Goal: Information Seeking & Learning: Learn about a topic

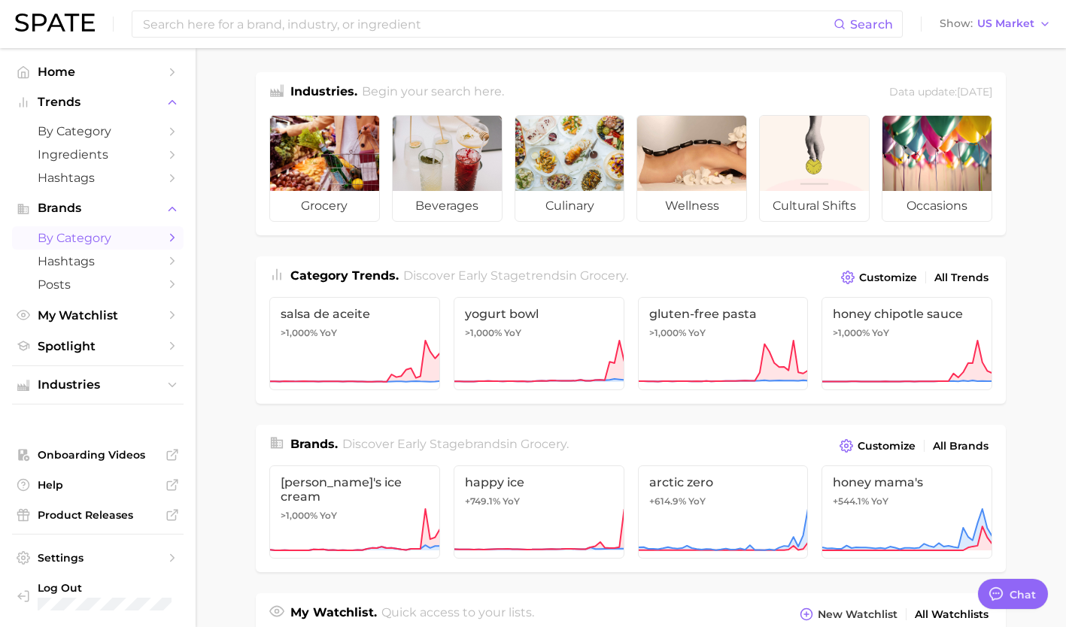
click at [96, 235] on span "by Category" at bounding box center [98, 238] width 120 height 14
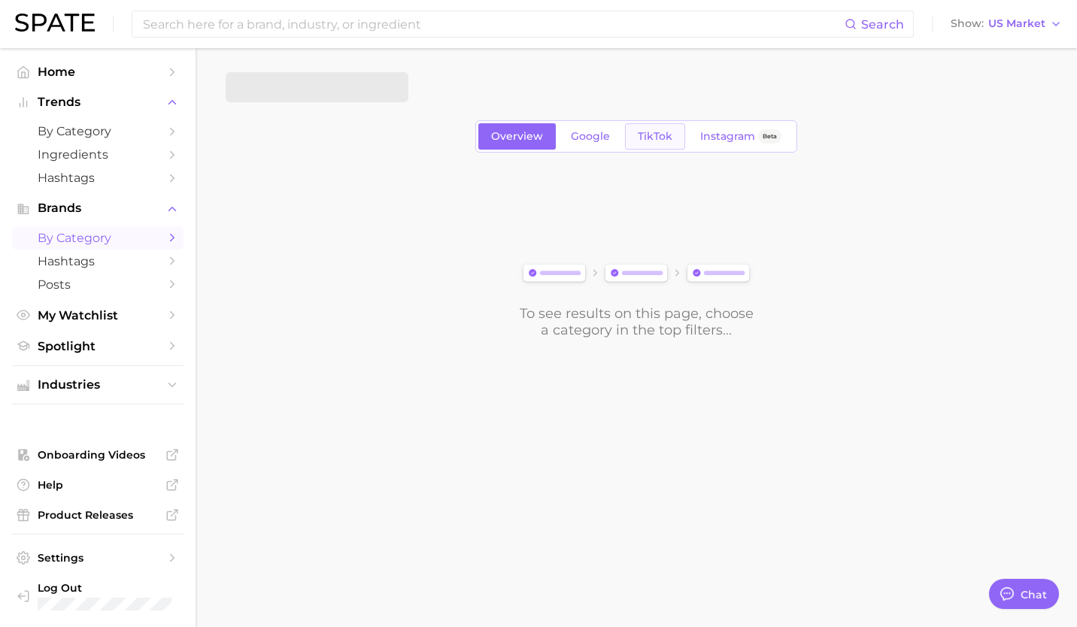
click at [660, 143] on link "TikTok" at bounding box center [655, 136] width 60 height 26
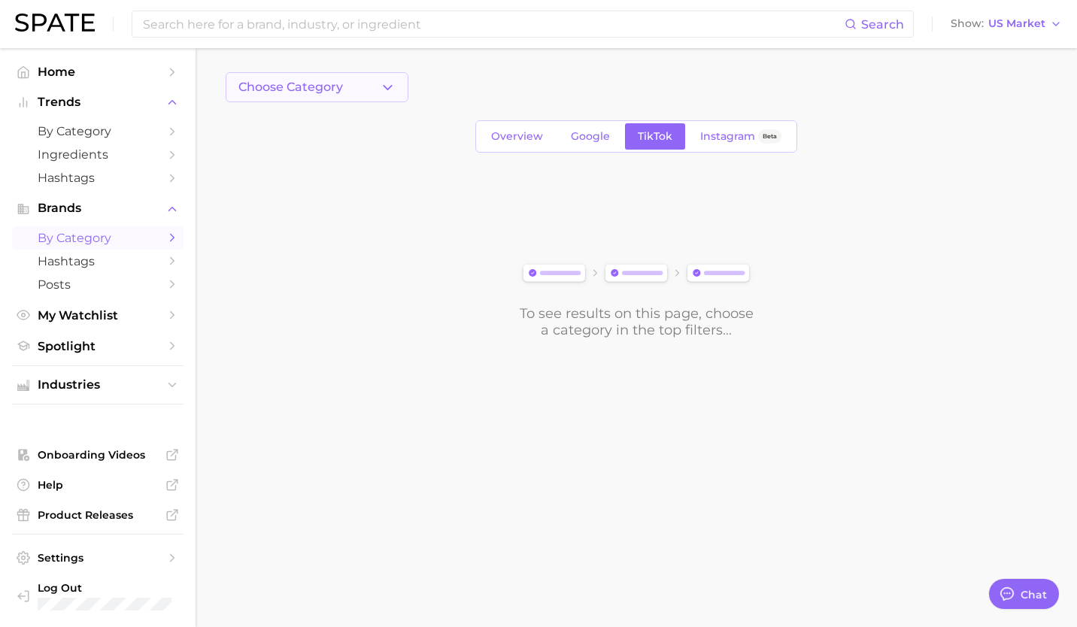
click at [345, 80] on button "Choose Category" at bounding box center [317, 87] width 183 height 30
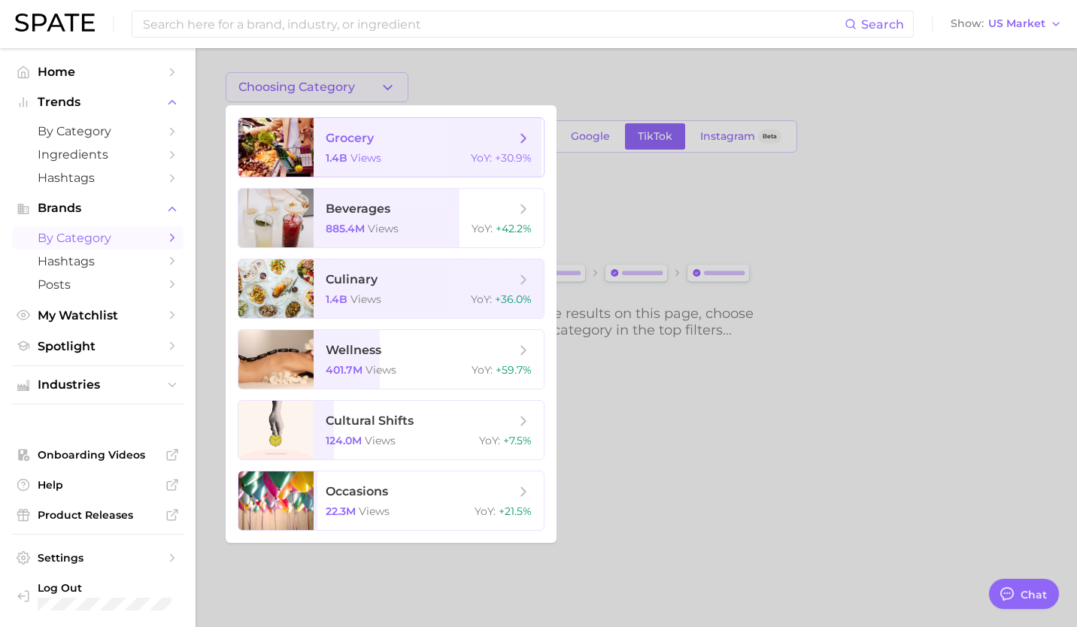
click at [281, 121] on div at bounding box center [275, 147] width 75 height 59
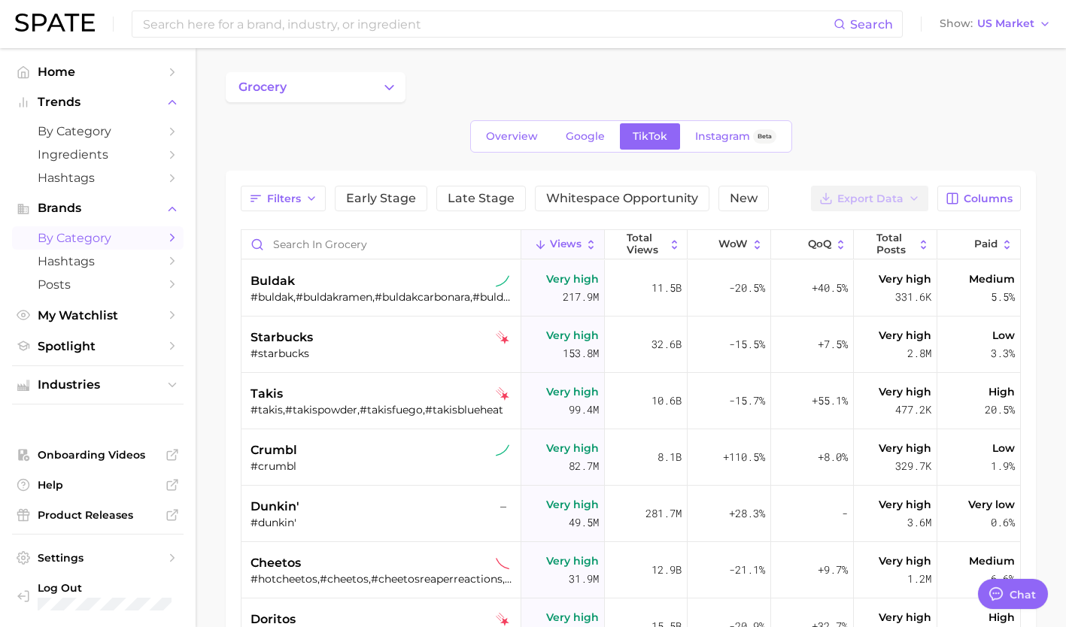
type textarea "x"
click at [815, 243] on span "QoQ" at bounding box center [819, 244] width 23 height 12
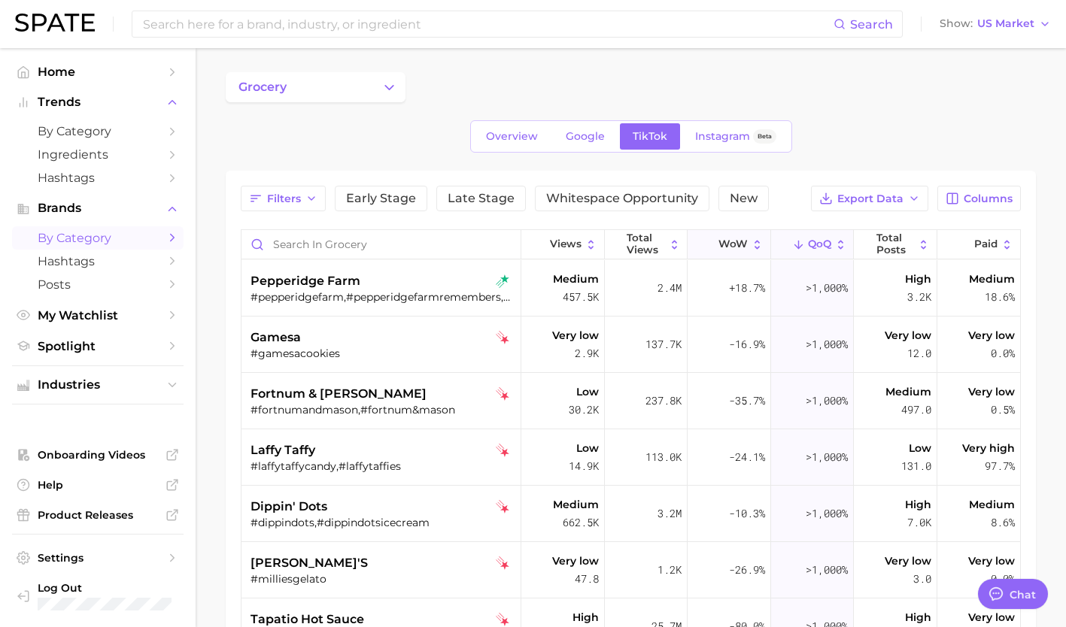
click at [718, 247] on span "WoW" at bounding box center [732, 244] width 29 height 12
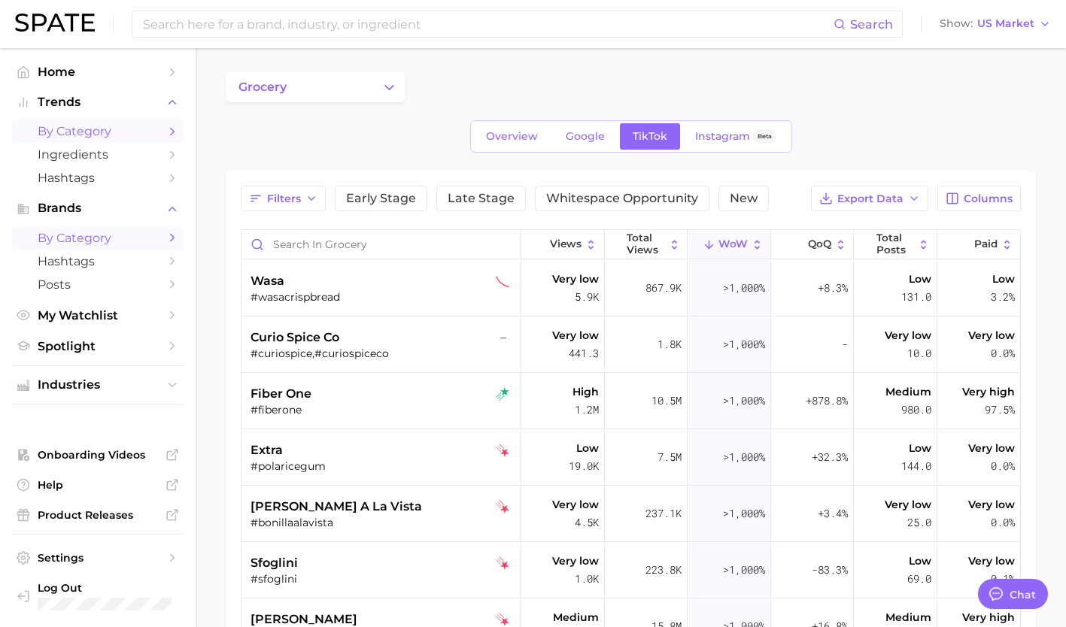
click at [125, 134] on span "by Category" at bounding box center [98, 131] width 120 height 14
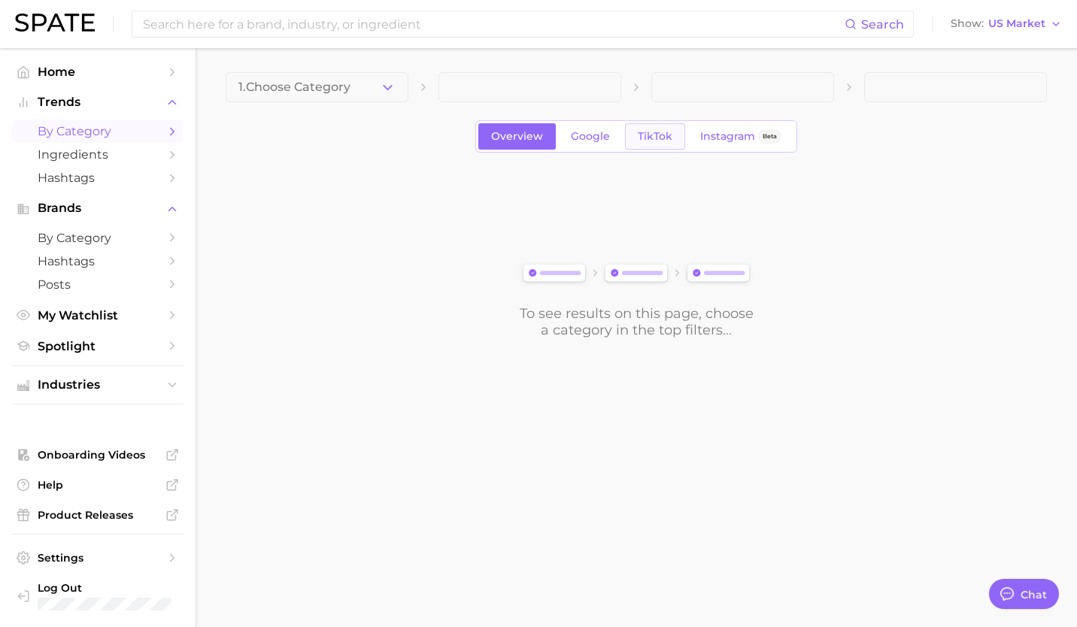
click at [651, 132] on span "TikTok" at bounding box center [655, 136] width 35 height 13
click at [391, 91] on icon "button" at bounding box center [388, 88] width 16 height 16
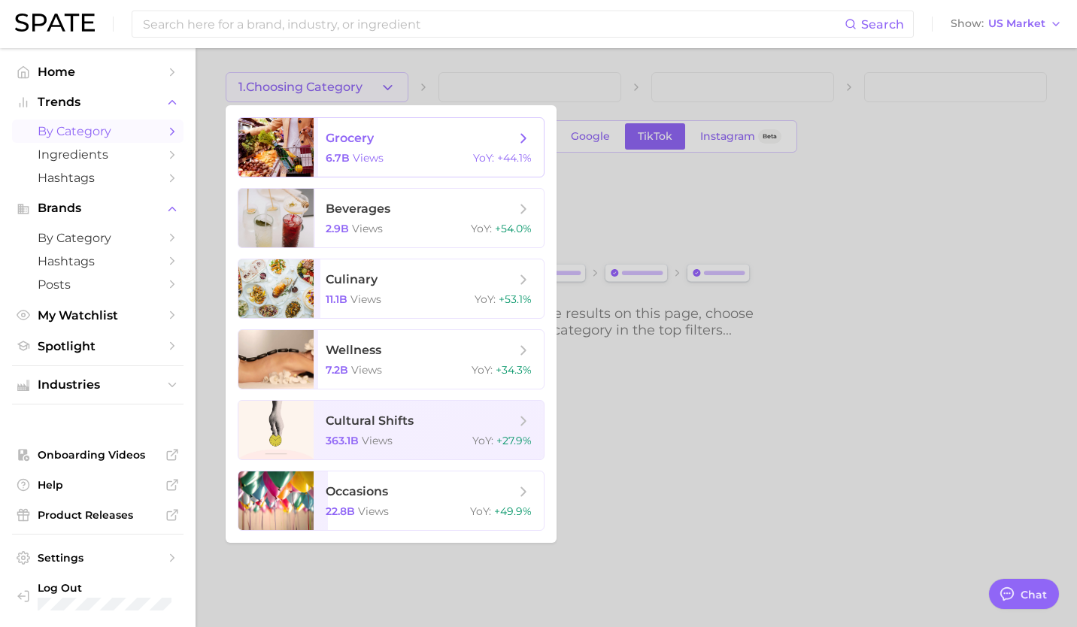
click at [394, 158] on div "6.7b views YoY : +44.1%" at bounding box center [429, 158] width 206 height 14
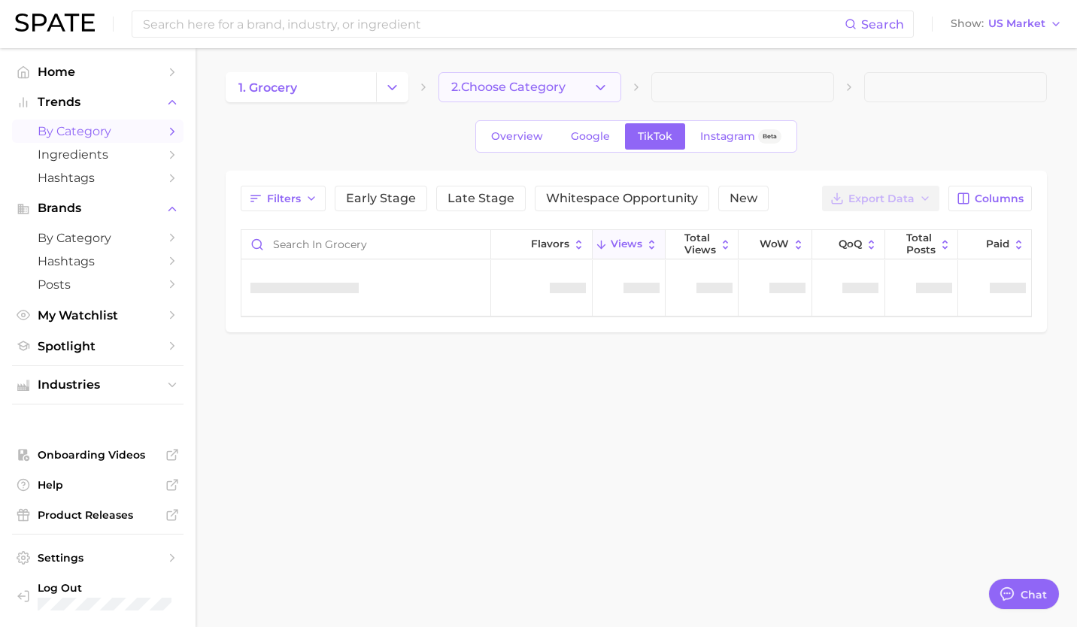
click at [594, 84] on icon "button" at bounding box center [601, 88] width 16 height 16
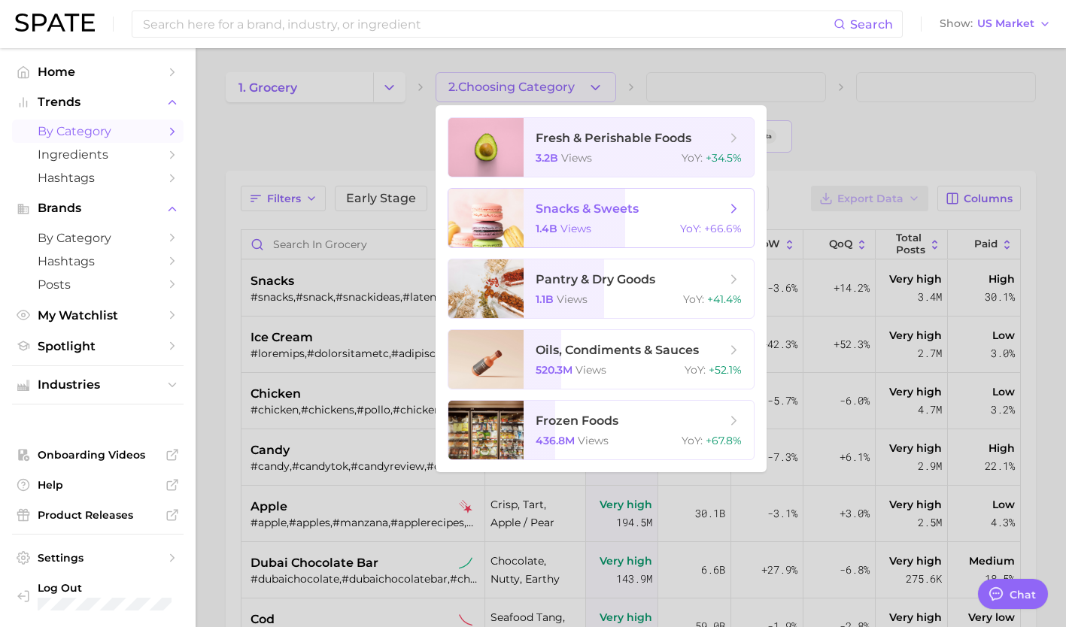
click at [512, 215] on div at bounding box center [485, 218] width 75 height 59
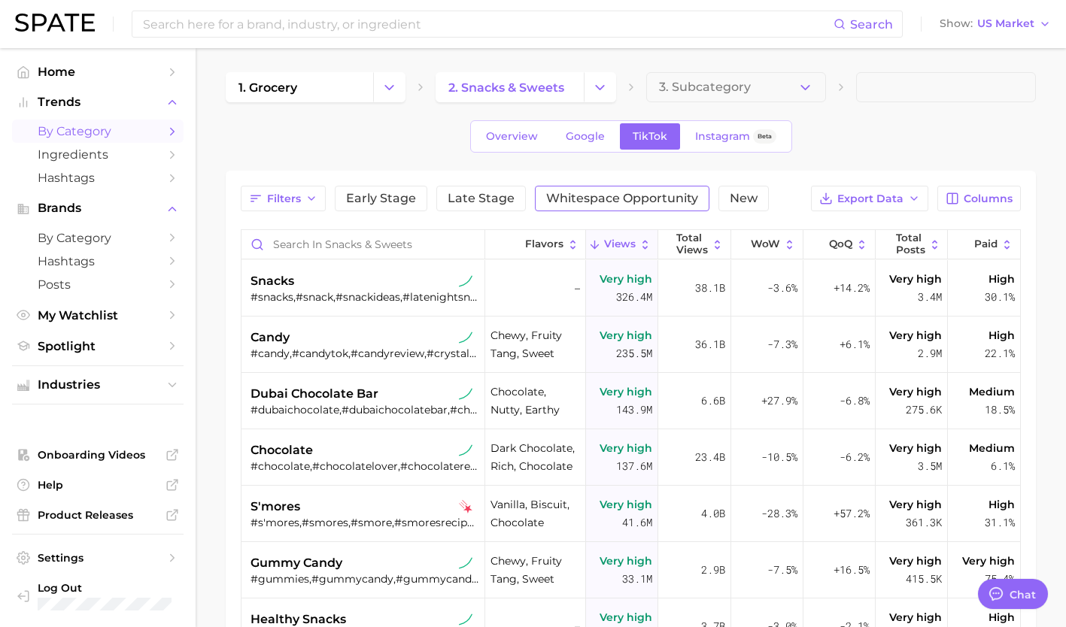
click at [615, 205] on span "Whitespace Opportunity" at bounding box center [622, 199] width 152 height 12
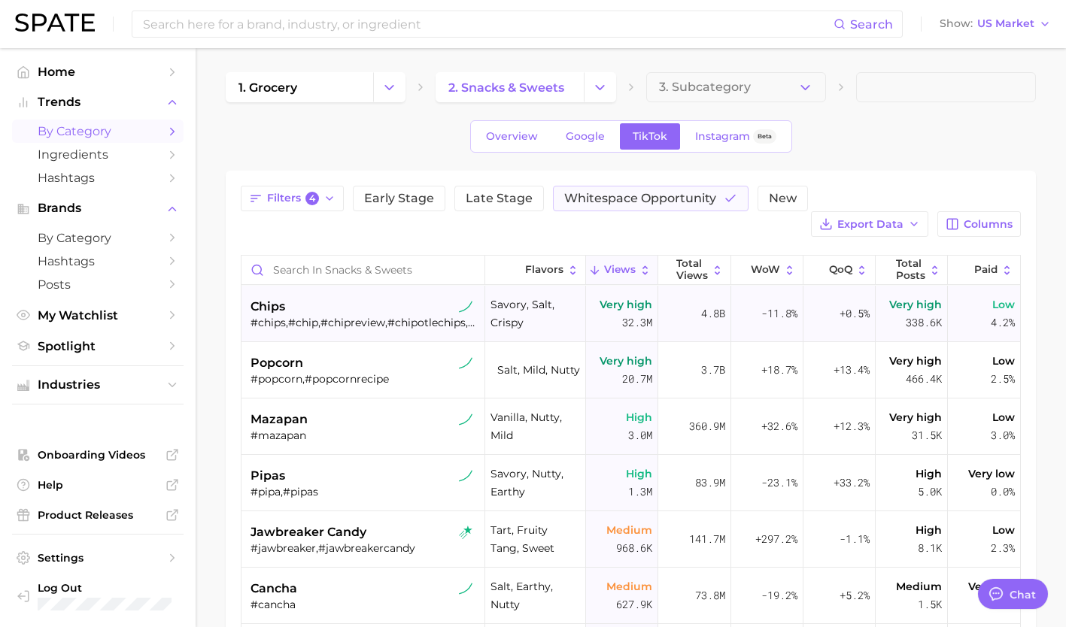
click at [378, 298] on div "chips" at bounding box center [365, 307] width 228 height 18
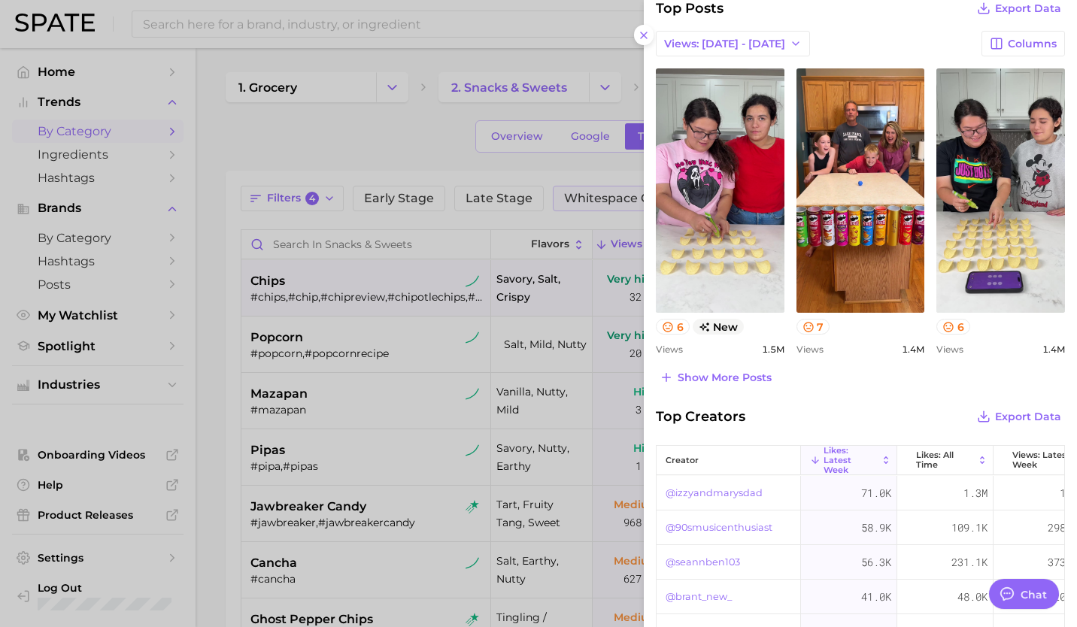
scroll to position [663, 0]
click at [736, 372] on span "Show more posts" at bounding box center [725, 377] width 94 height 13
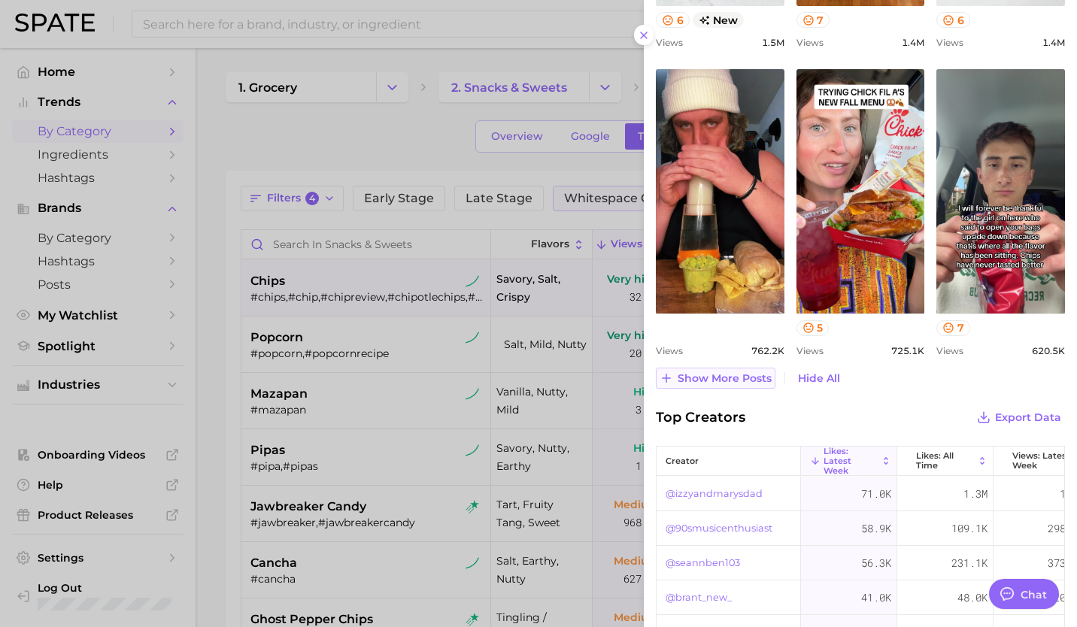
scroll to position [934, 0]
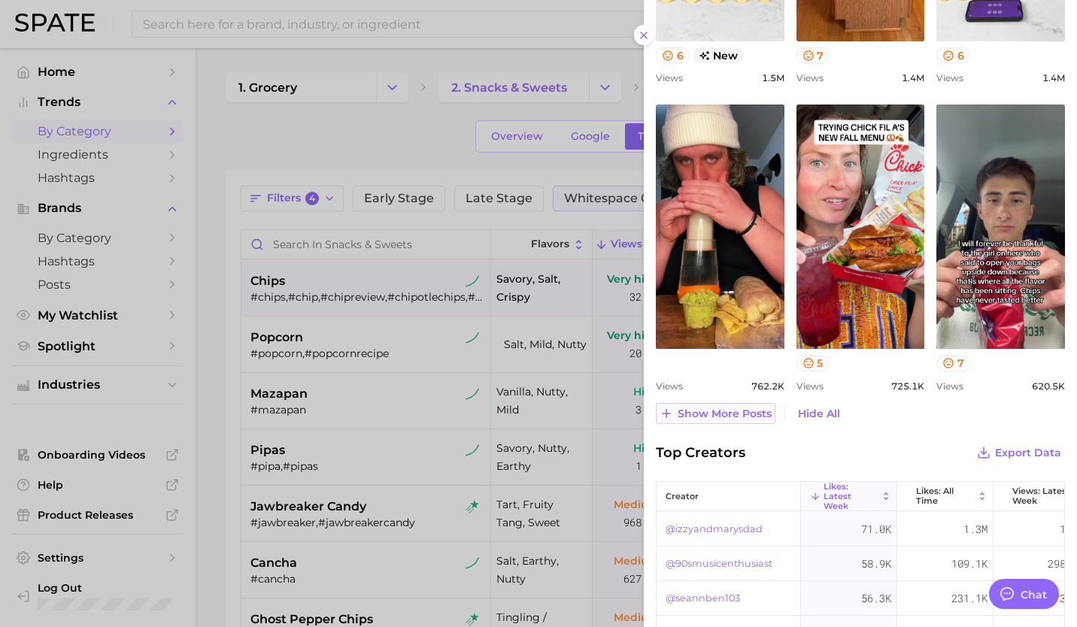
click at [708, 421] on button "Show more posts" at bounding box center [716, 413] width 120 height 21
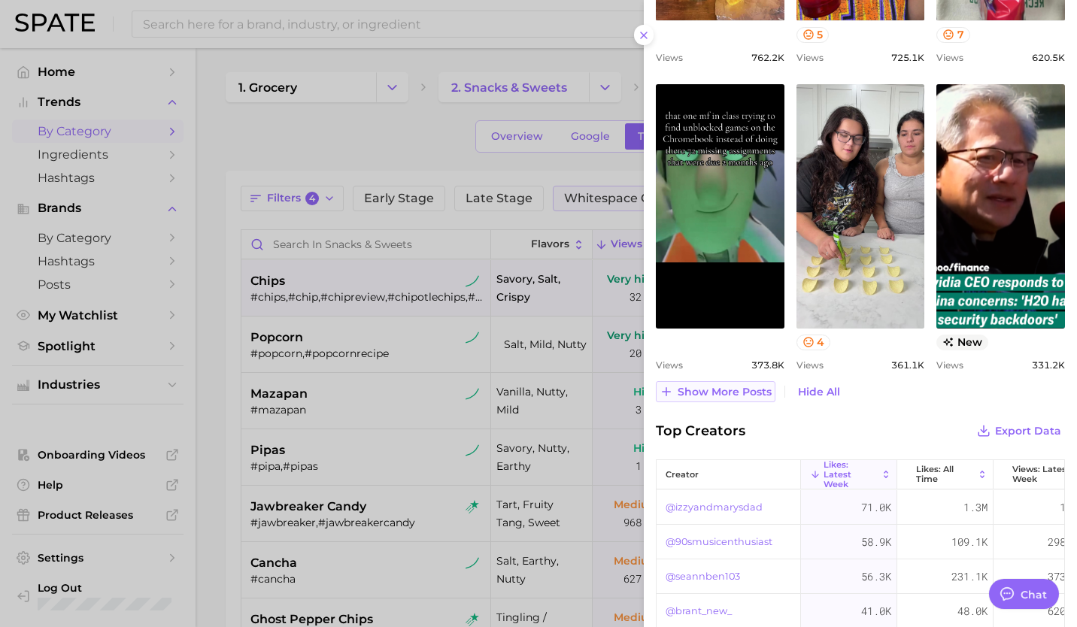
scroll to position [1263, 0]
click at [722, 387] on span "Show more posts" at bounding box center [725, 391] width 94 height 13
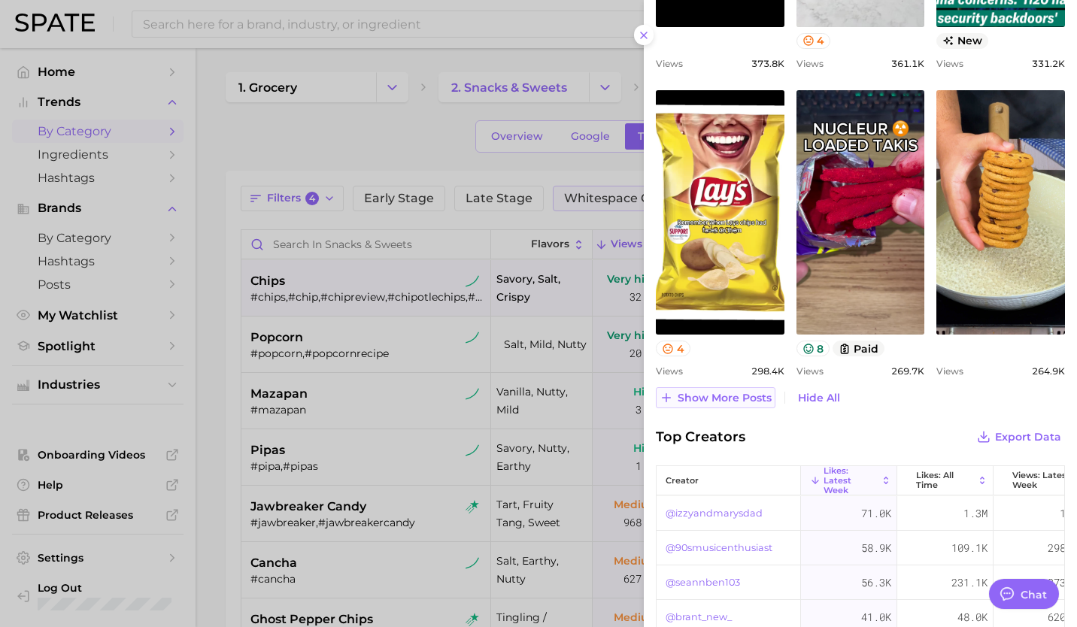
scroll to position [1565, 0]
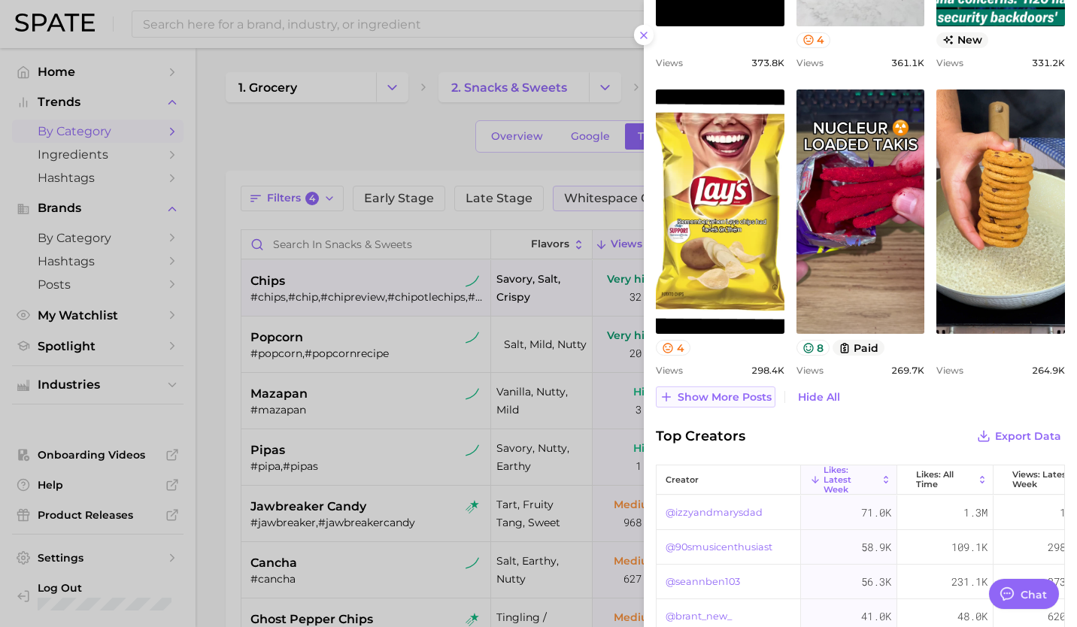
click at [727, 393] on span "Show more posts" at bounding box center [725, 397] width 94 height 13
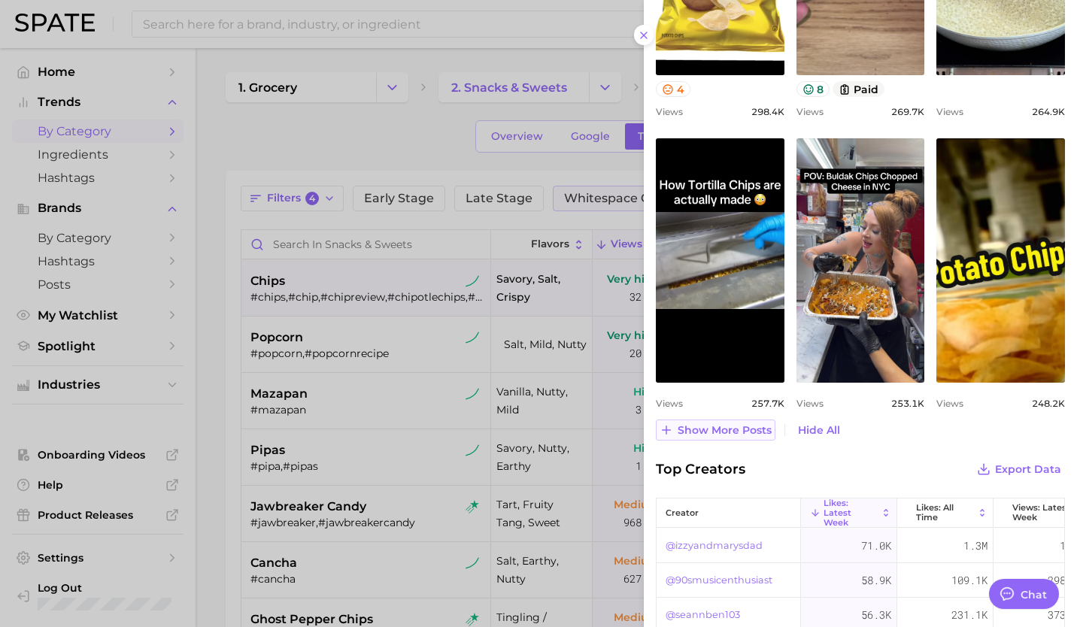
scroll to position [1824, 0]
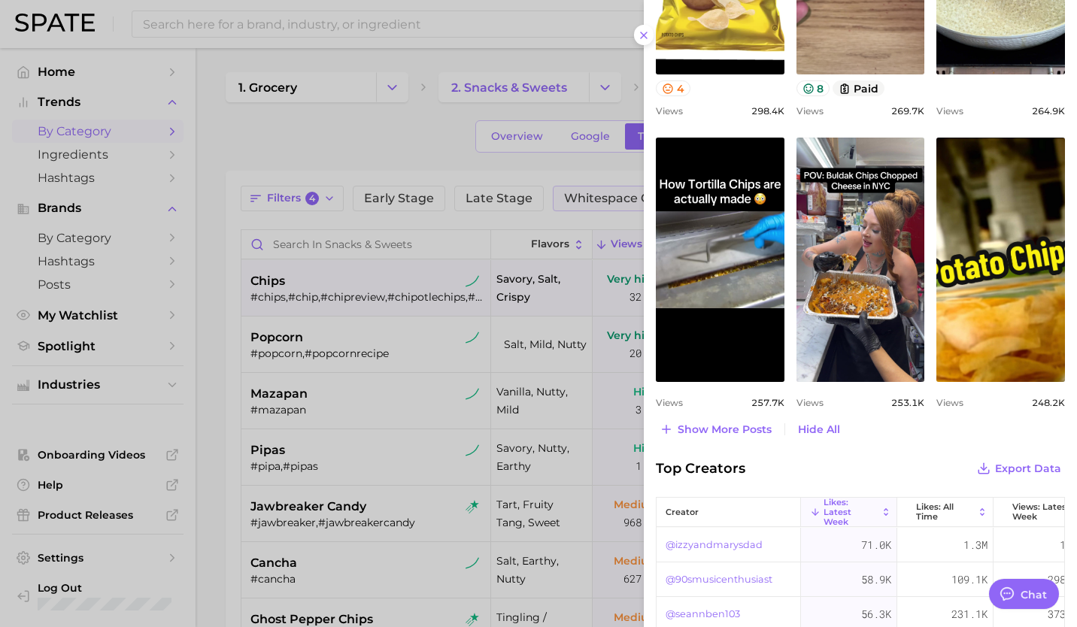
click at [703, 421] on button "Show more posts" at bounding box center [716, 429] width 120 height 21
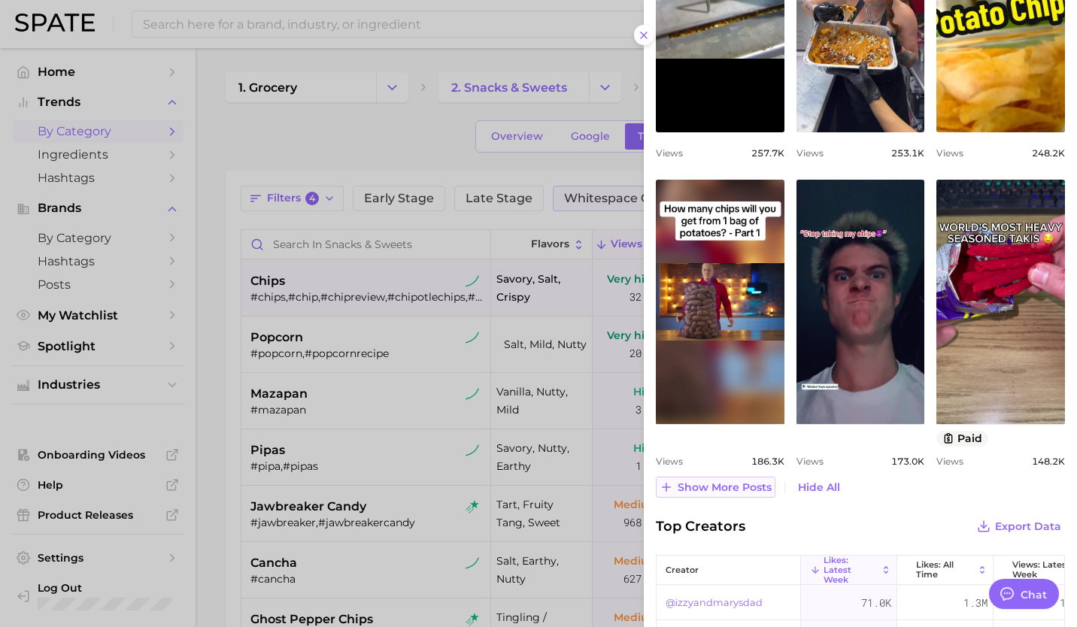
scroll to position [2069, 0]
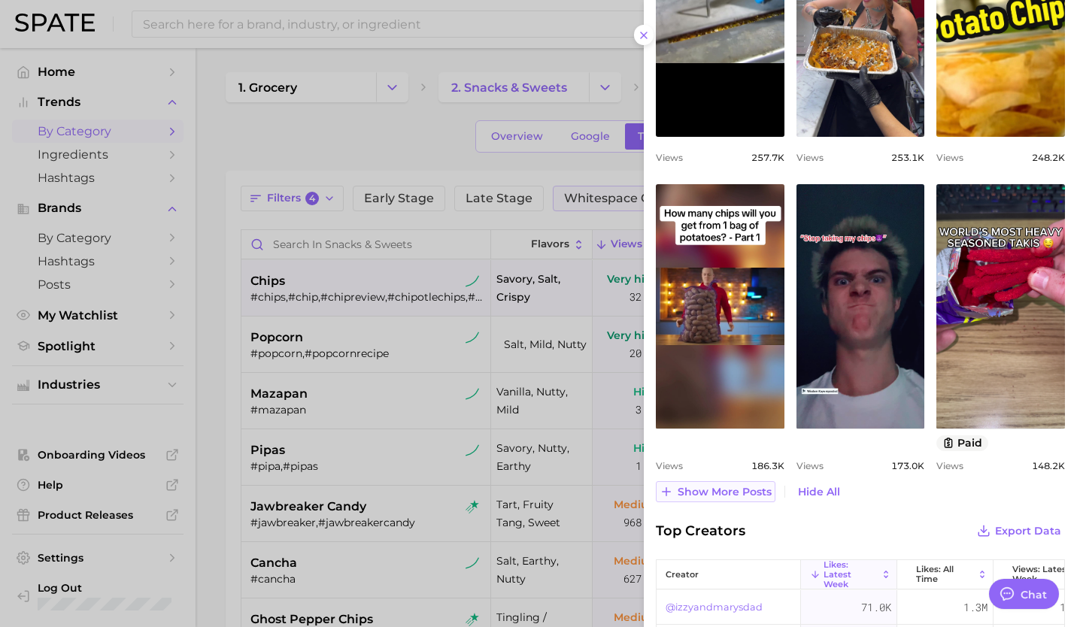
click at [730, 494] on span "Show more posts" at bounding box center [725, 492] width 94 height 13
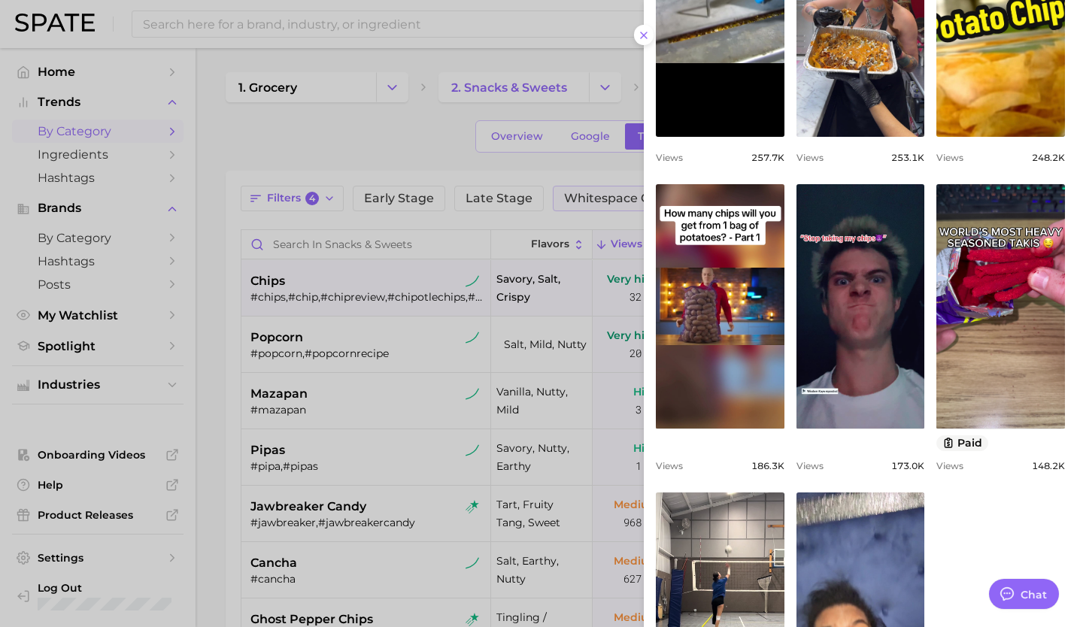
scroll to position [0, 0]
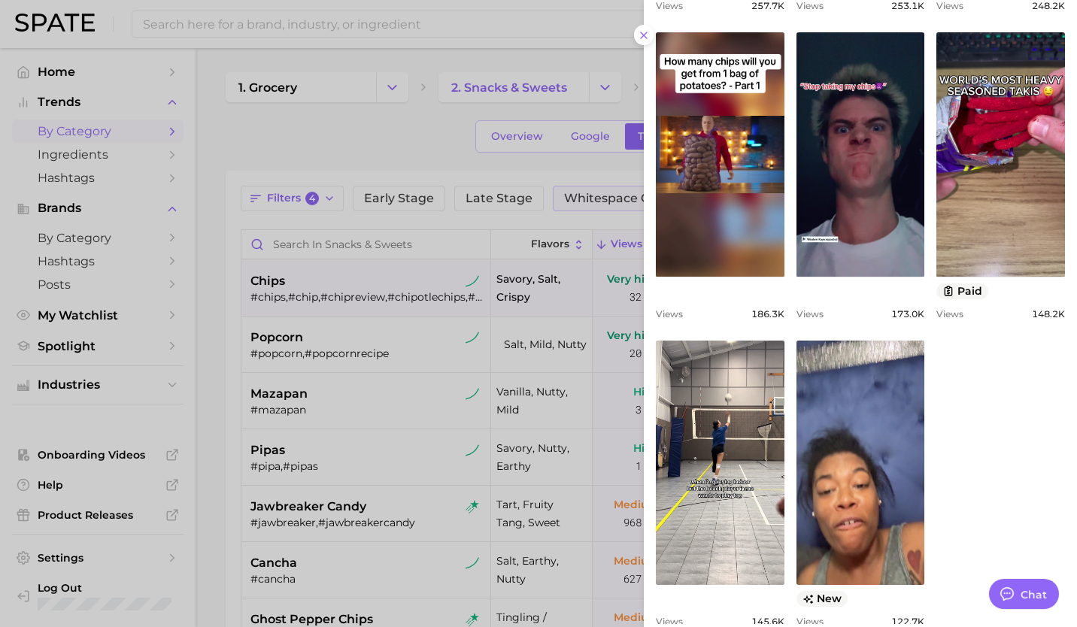
click at [379, 337] on div at bounding box center [538, 313] width 1077 height 627
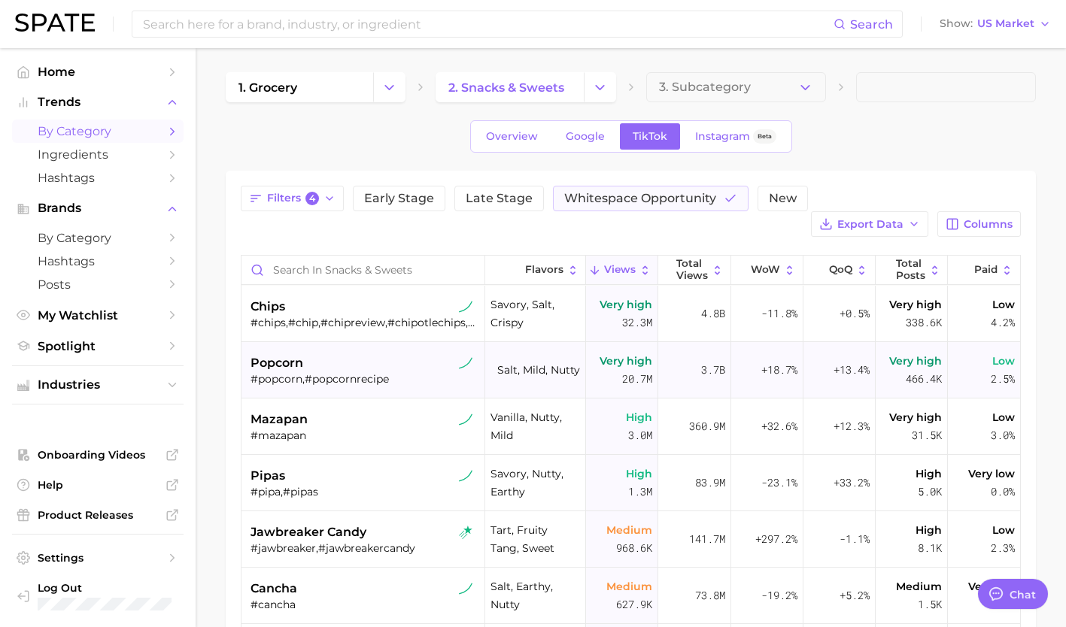
click at [339, 354] on div "popcorn" at bounding box center [365, 363] width 228 height 18
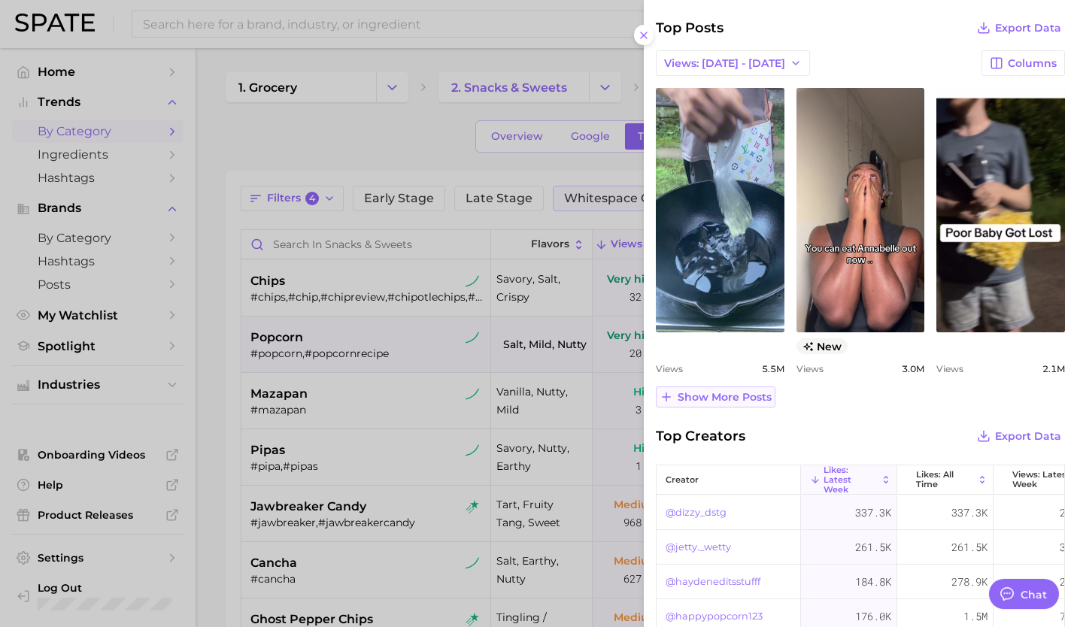
click at [740, 396] on button "Show more posts" at bounding box center [716, 397] width 120 height 21
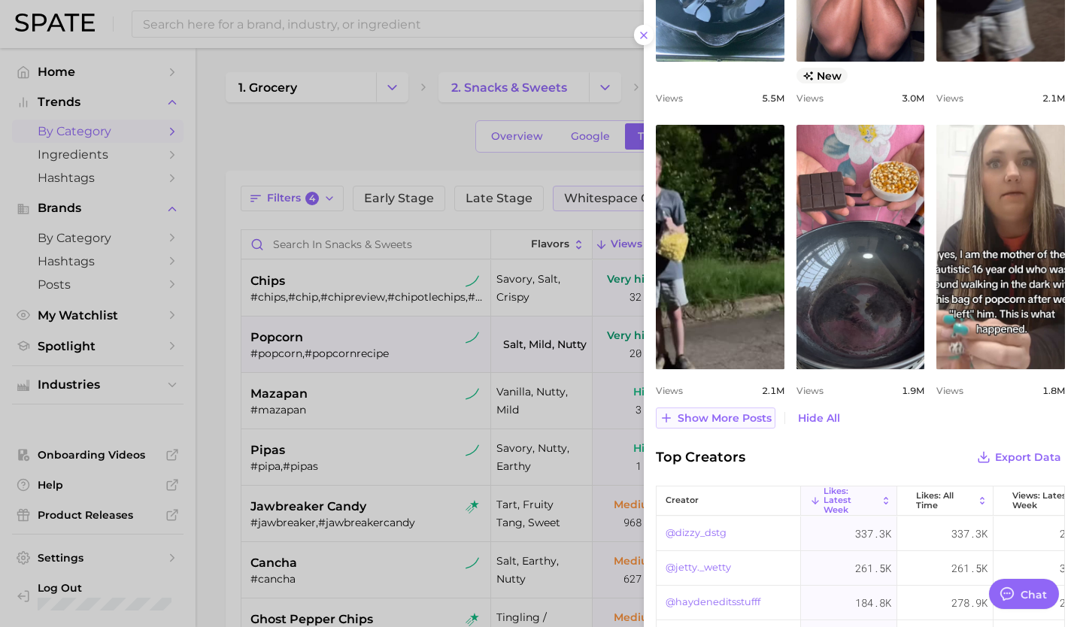
click at [727, 429] on button "Show more posts" at bounding box center [716, 418] width 120 height 21
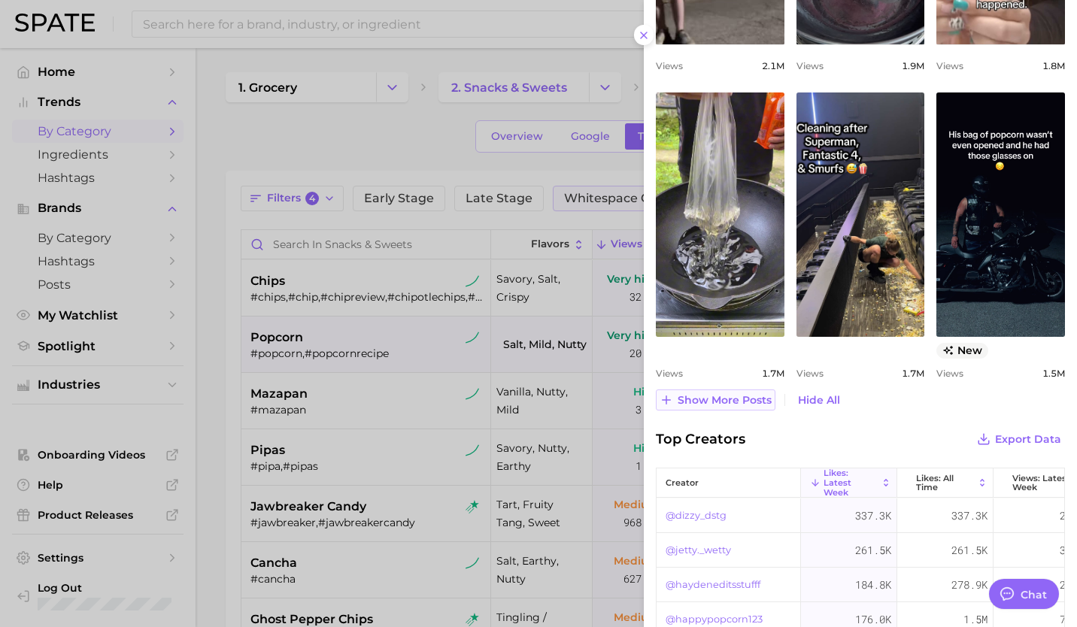
click at [718, 407] on span "Show more posts" at bounding box center [725, 400] width 94 height 13
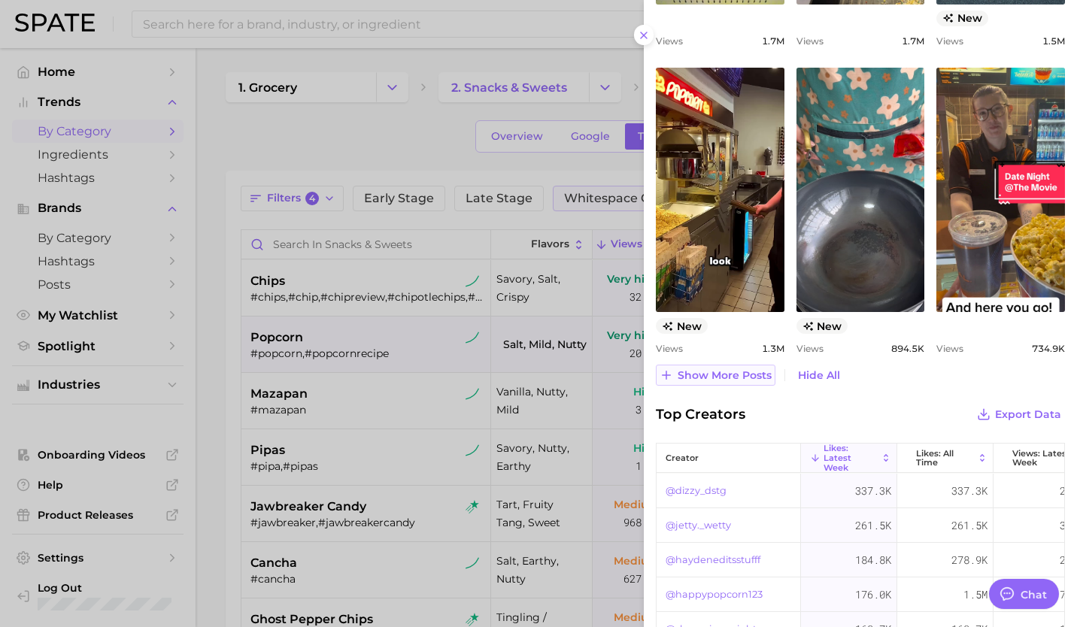
click at [713, 378] on button "Show more posts" at bounding box center [716, 375] width 120 height 21
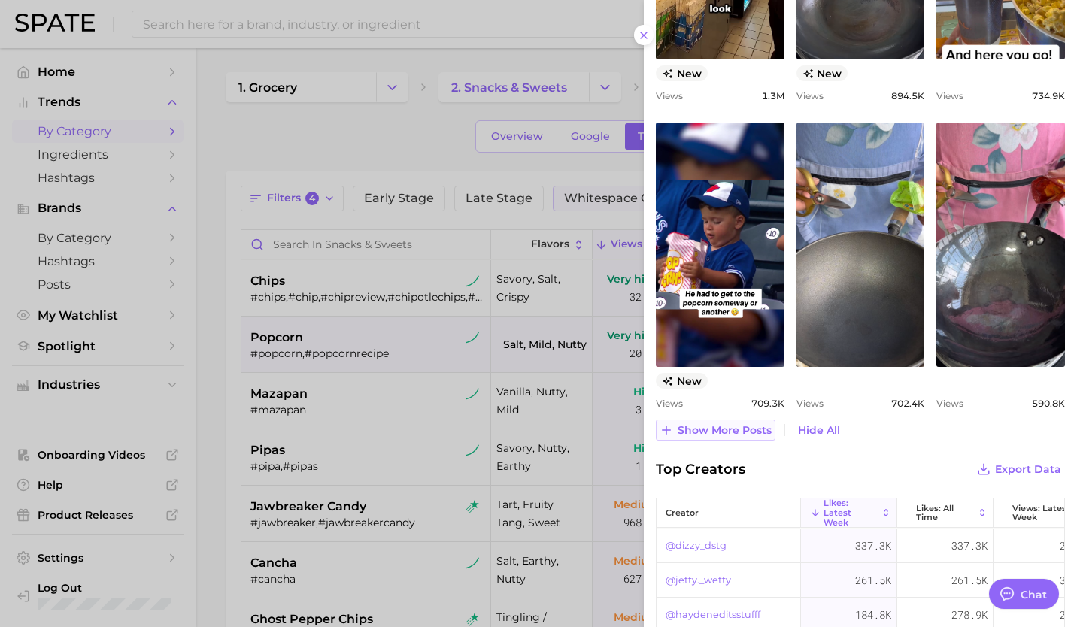
click at [712, 437] on span "Show more posts" at bounding box center [725, 430] width 94 height 13
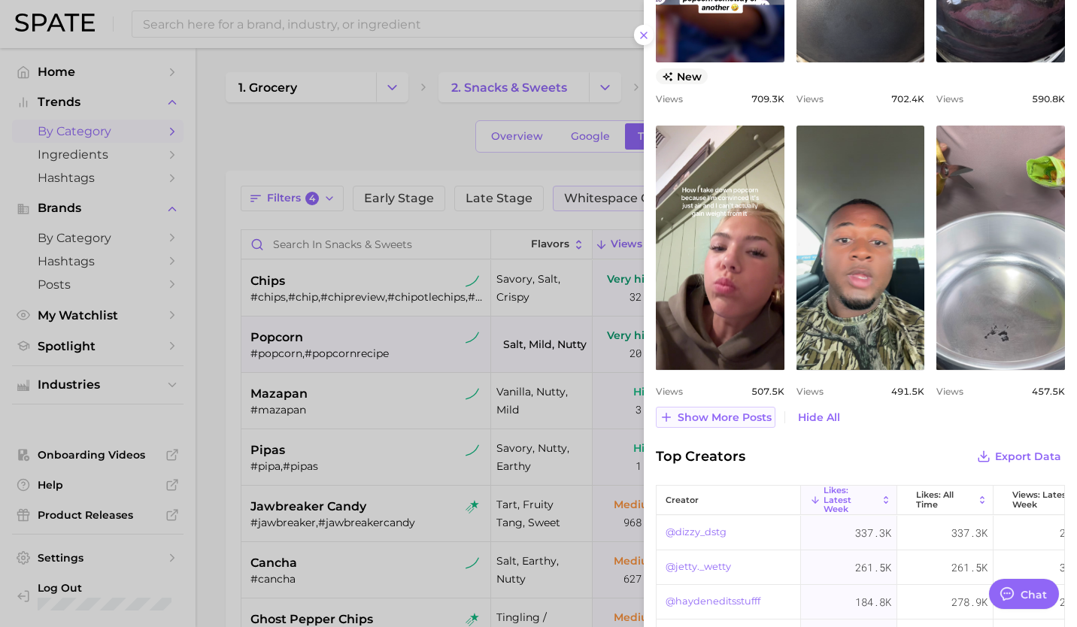
click at [697, 424] on span "Show more posts" at bounding box center [725, 417] width 94 height 13
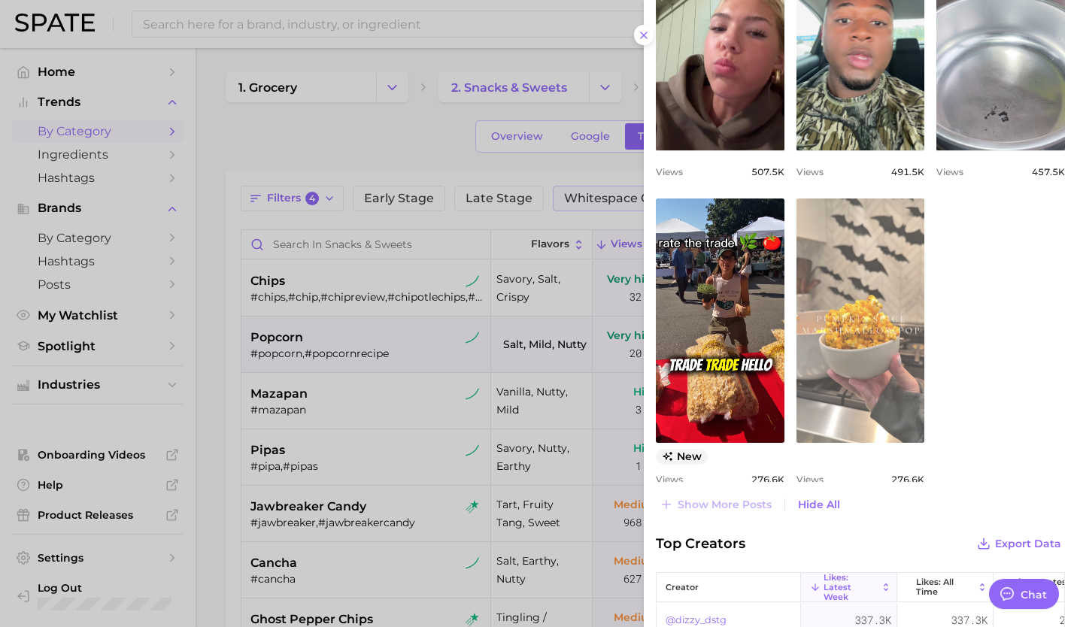
click at [861, 317] on link "view post on TikTok" at bounding box center [861, 321] width 129 height 244
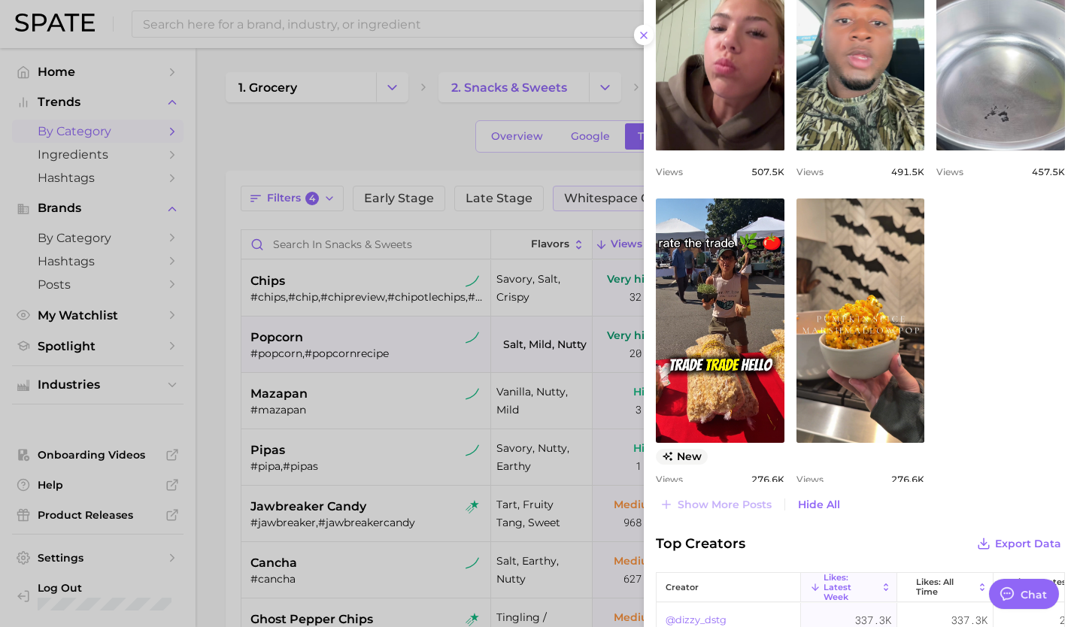
click at [370, 385] on div at bounding box center [538, 313] width 1077 height 627
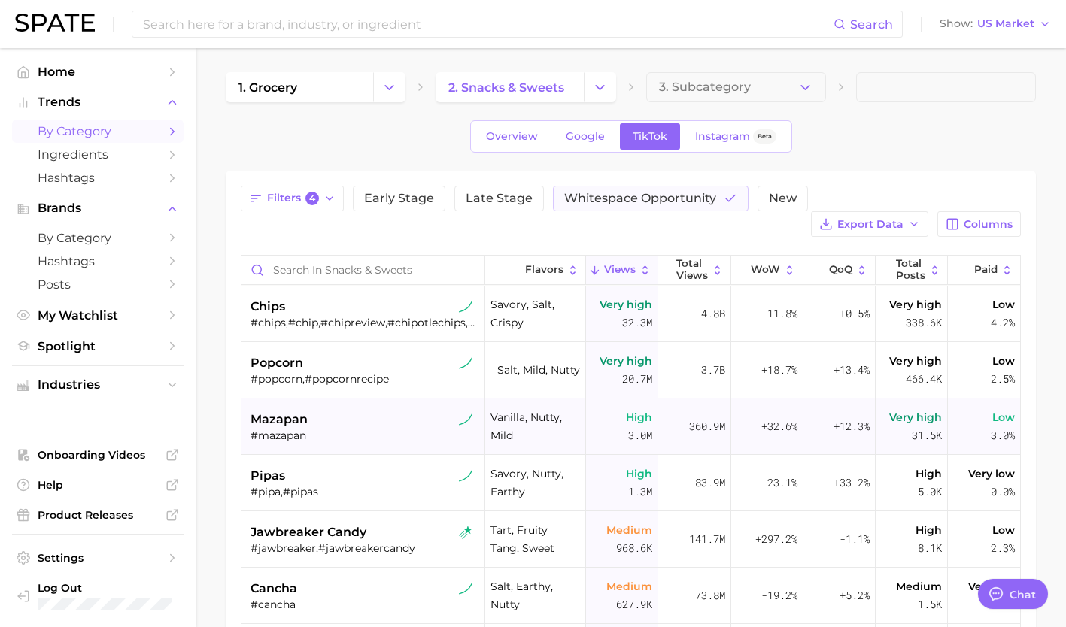
click at [347, 411] on div "mazapan" at bounding box center [365, 420] width 228 height 18
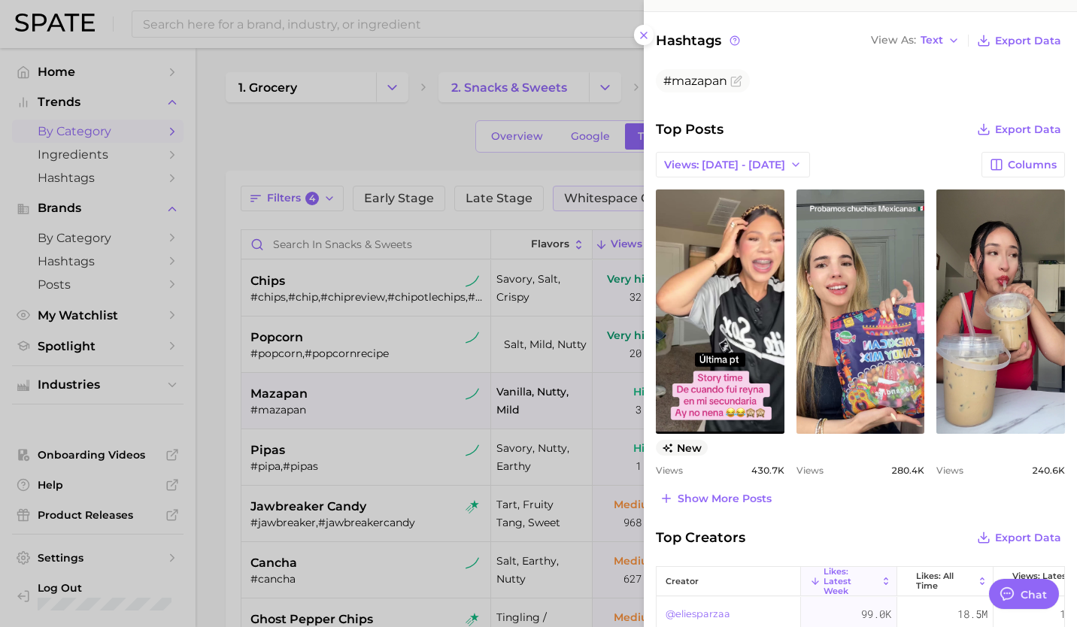
scroll to position [490, 0]
click at [741, 501] on span "Show more posts" at bounding box center [725, 498] width 94 height 13
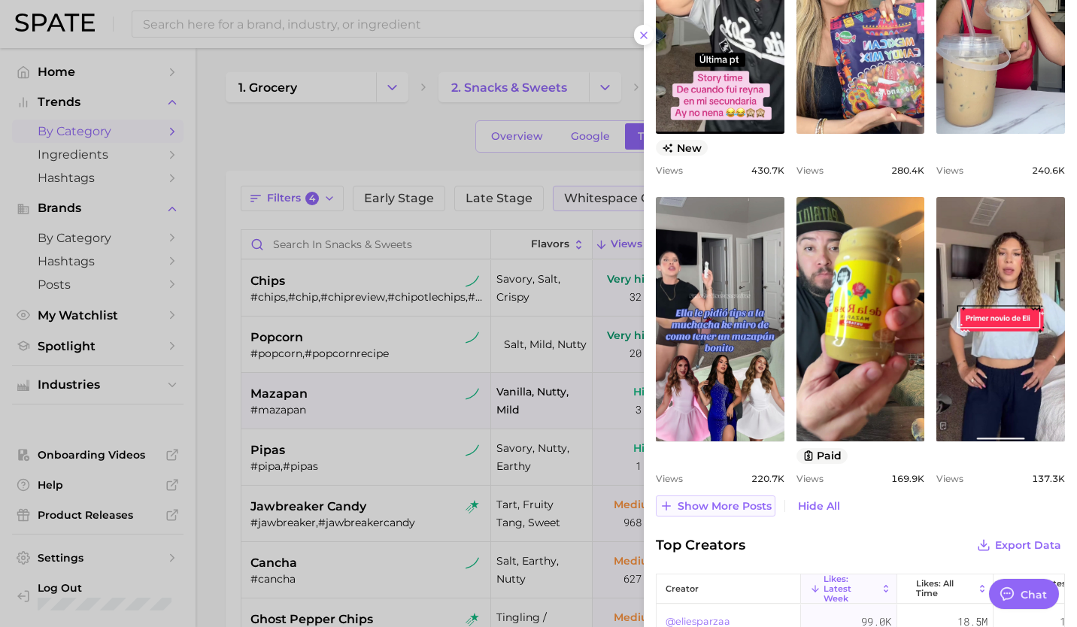
scroll to position [790, 0]
click at [724, 500] on span "Show more posts" at bounding box center [725, 506] width 94 height 13
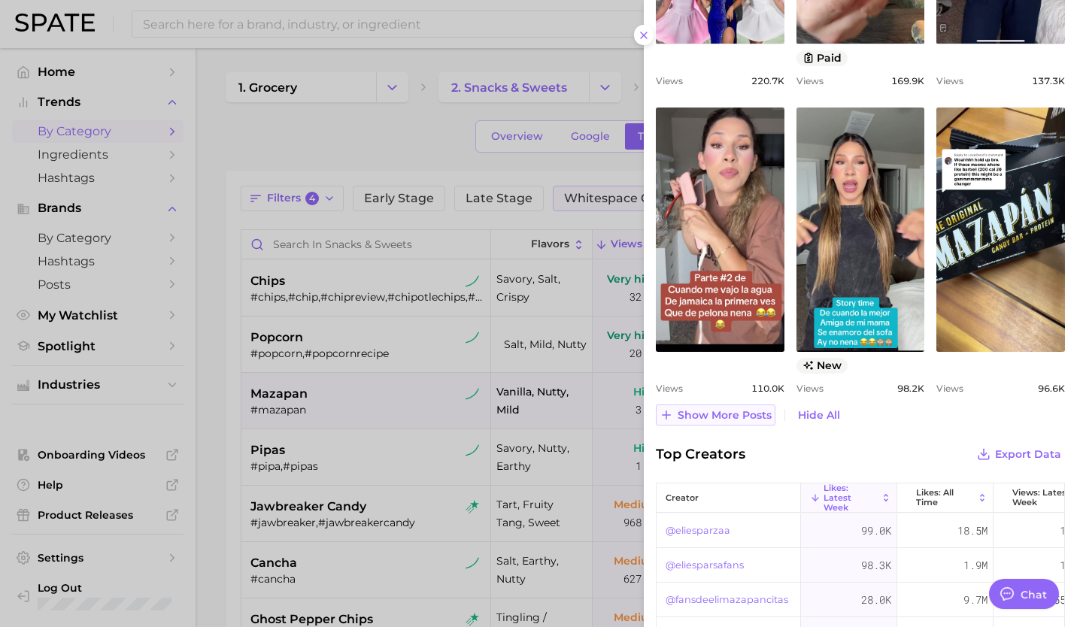
scroll to position [1182, 0]
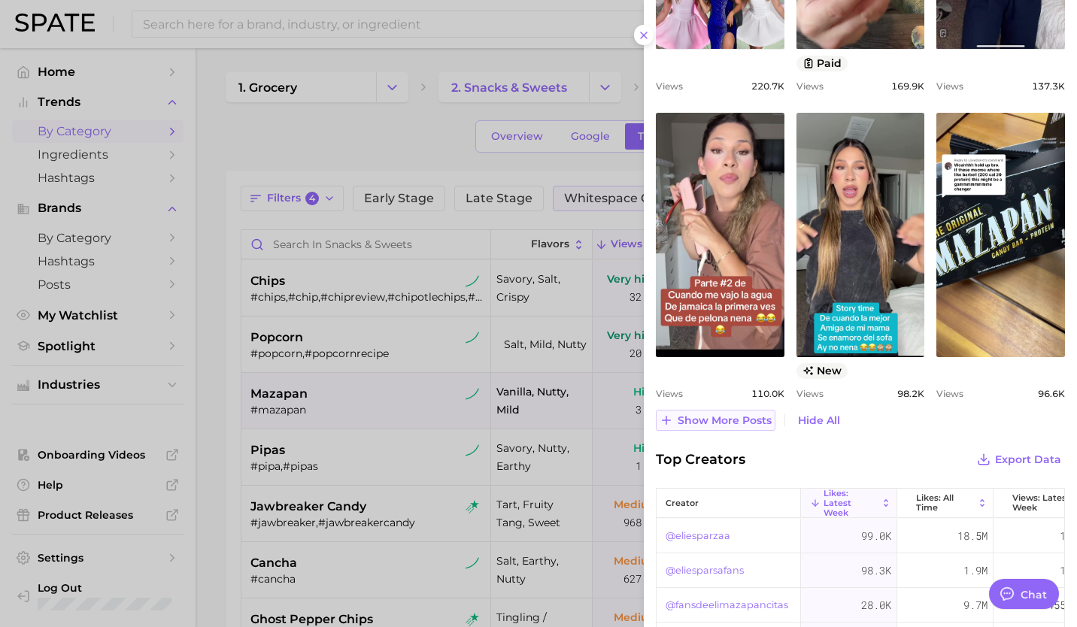
click at [711, 422] on span "Show more posts" at bounding box center [725, 420] width 94 height 13
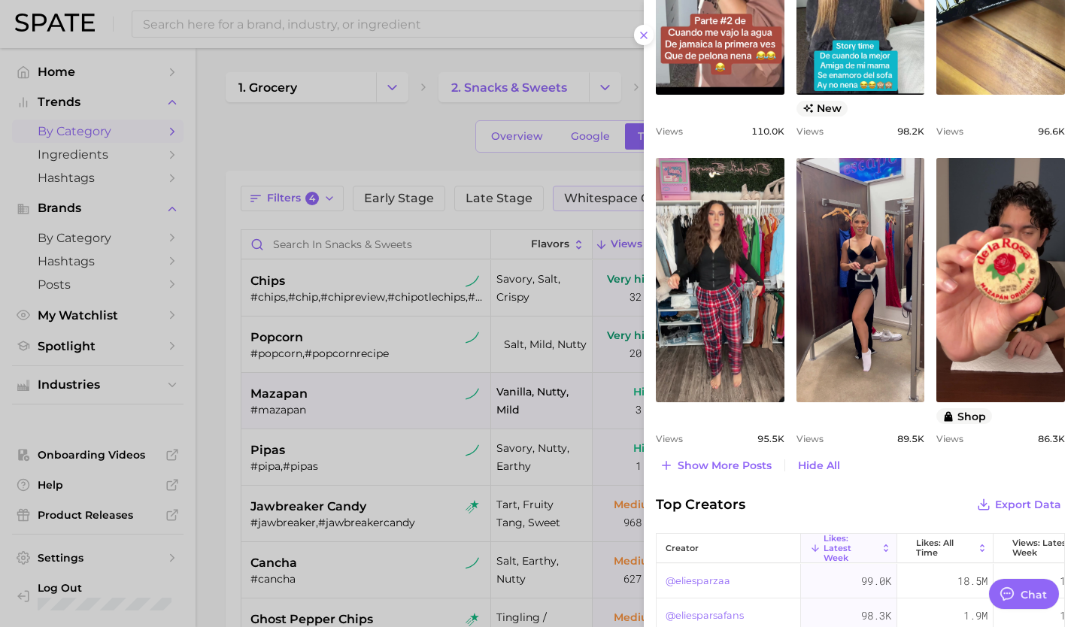
scroll to position [1445, 0]
click at [712, 463] on span "Show more posts" at bounding box center [725, 465] width 94 height 13
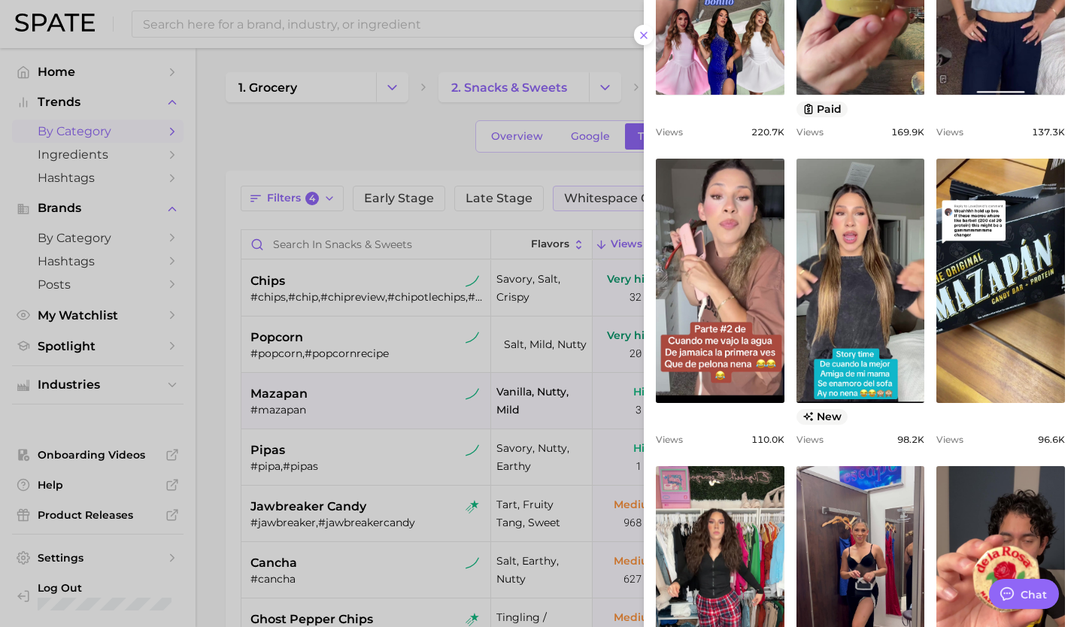
scroll to position [1134, 0]
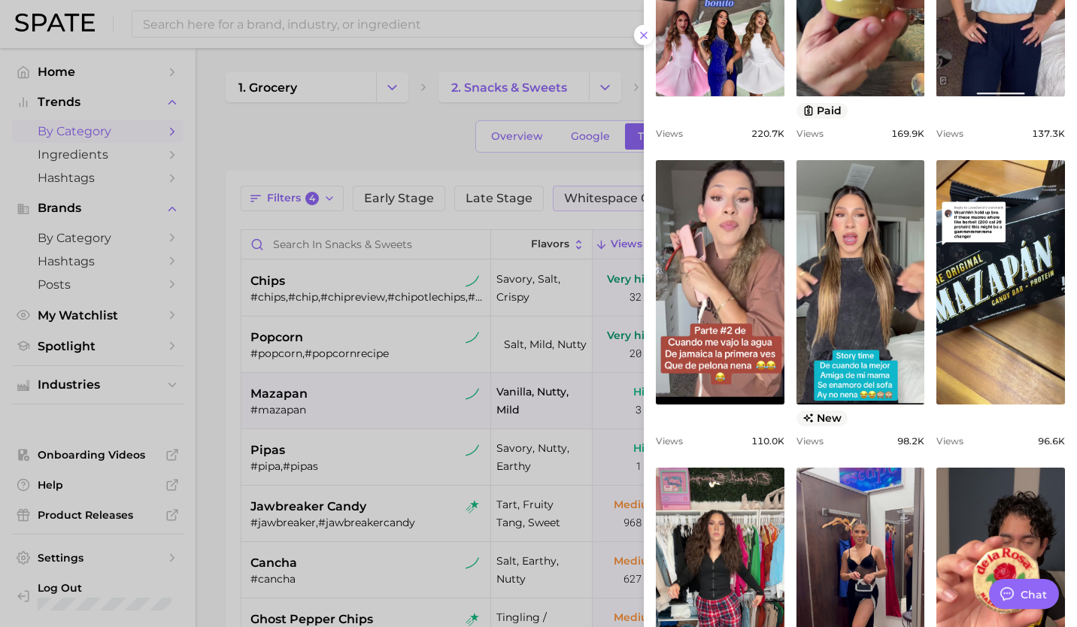
click at [367, 454] on div at bounding box center [538, 313] width 1077 height 627
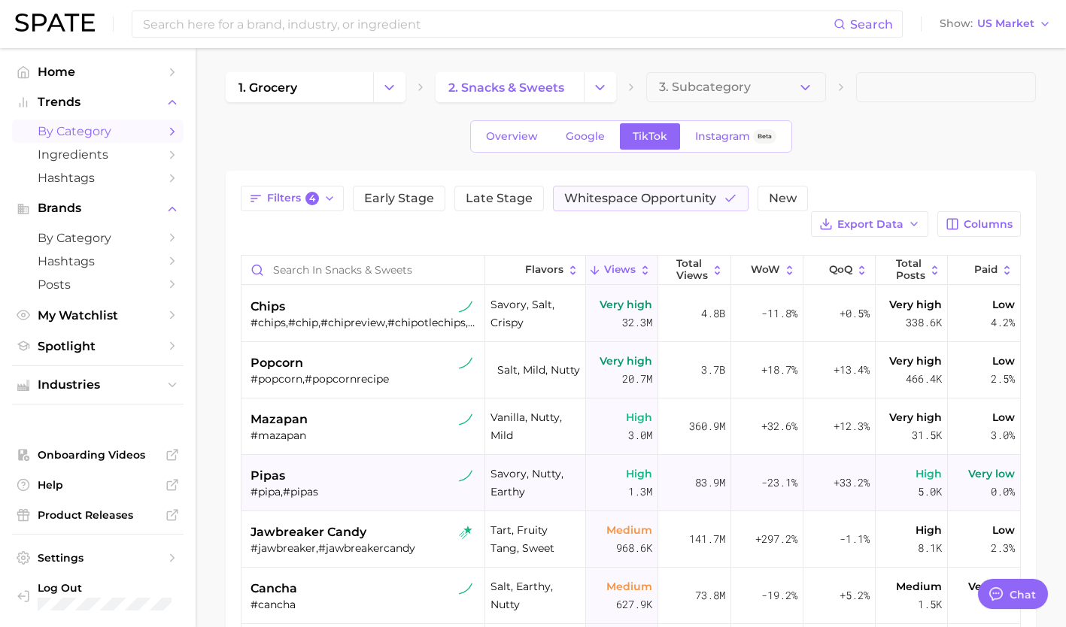
click at [329, 485] on div "#pipa,#pipas" at bounding box center [365, 492] width 228 height 14
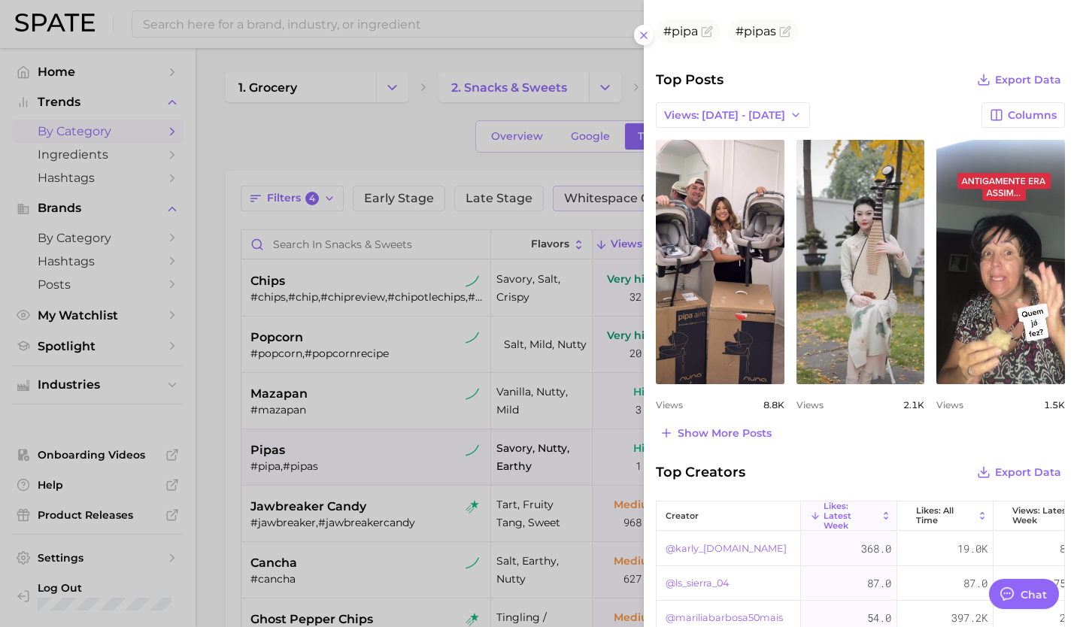
scroll to position [551, 0]
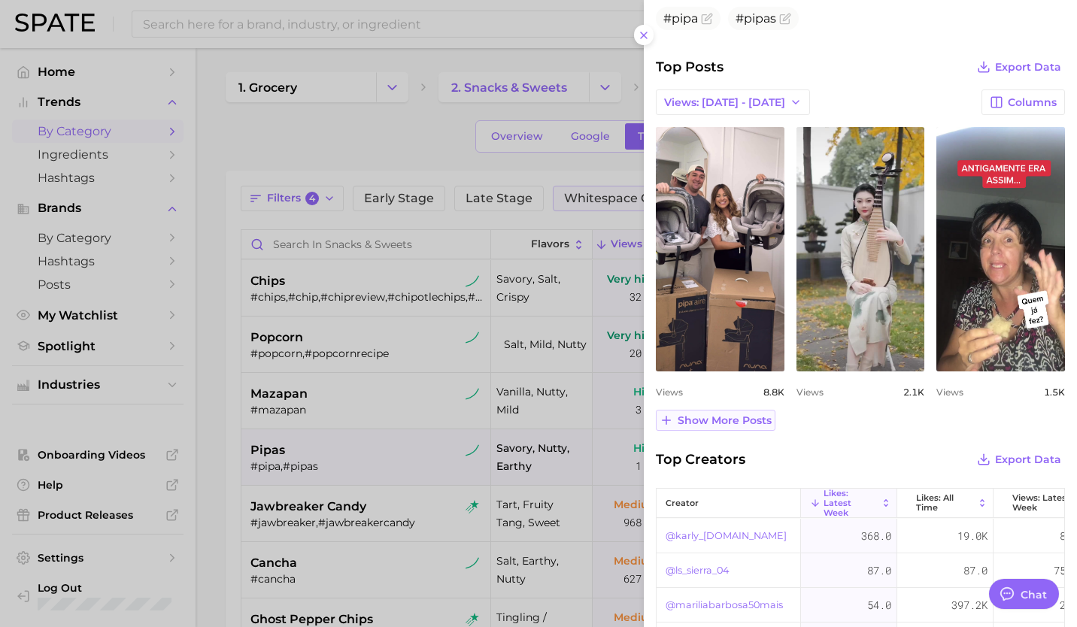
click at [715, 423] on span "Show more posts" at bounding box center [725, 420] width 94 height 13
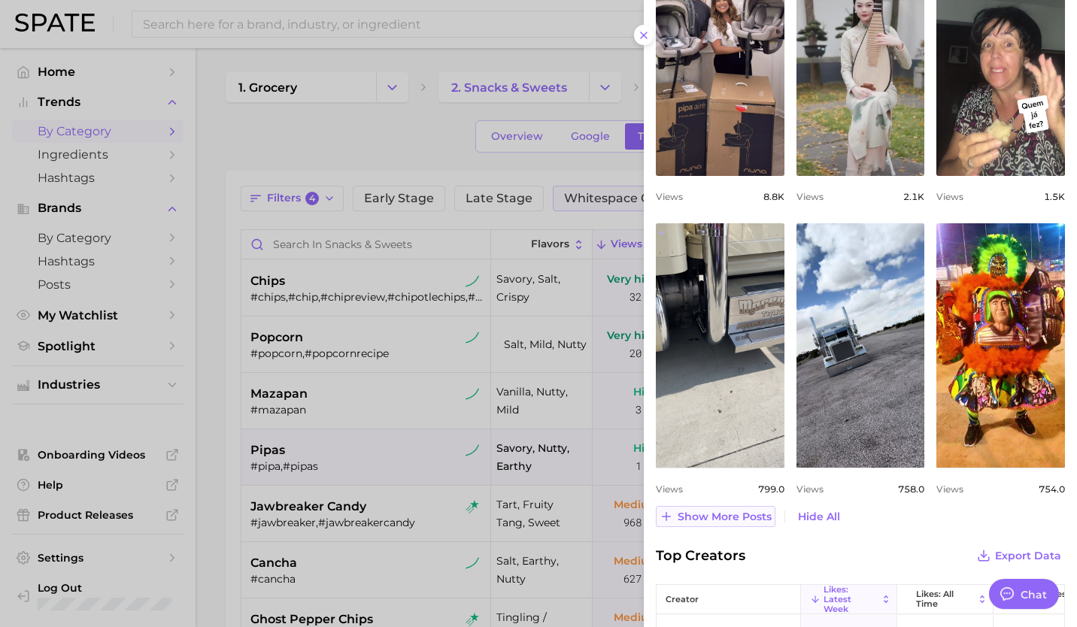
scroll to position [752, 0]
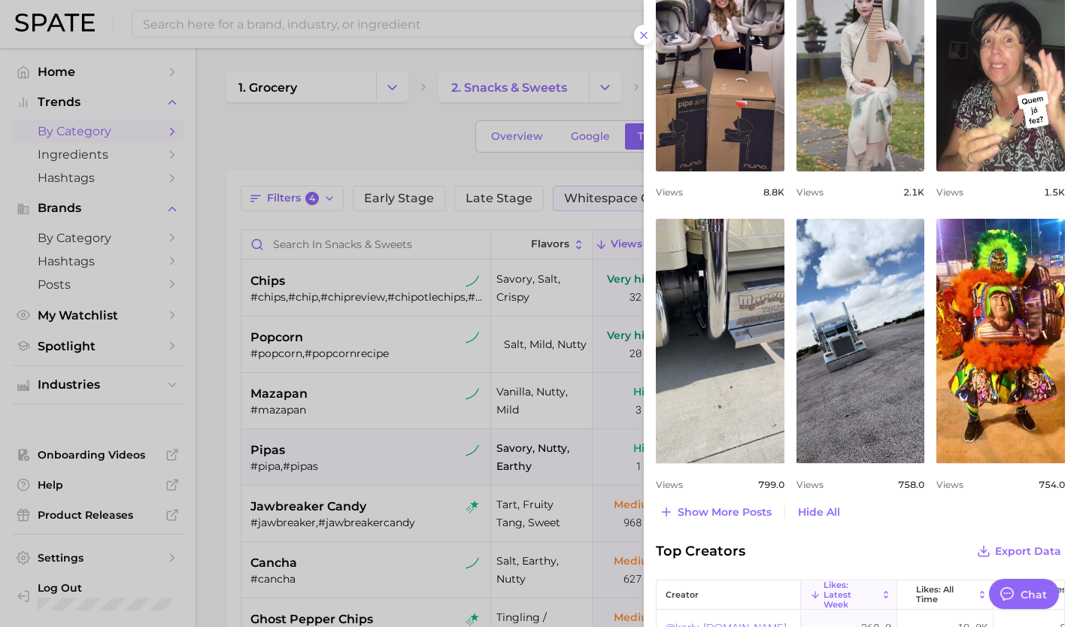
click at [315, 499] on div at bounding box center [538, 313] width 1077 height 627
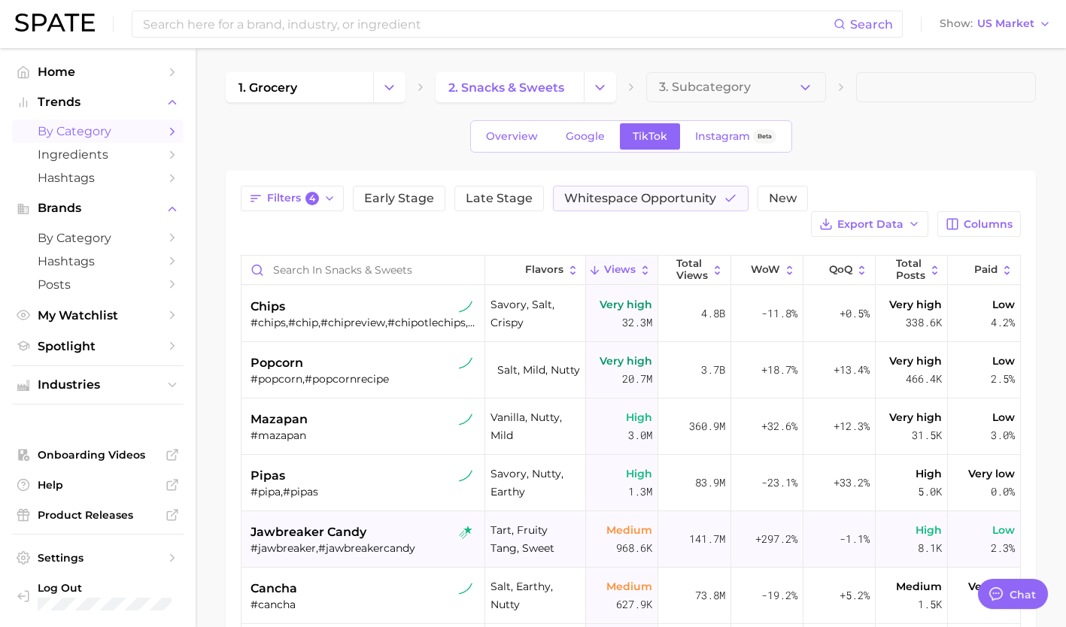
click at [309, 524] on span "jawbreaker candy" at bounding box center [309, 533] width 116 height 18
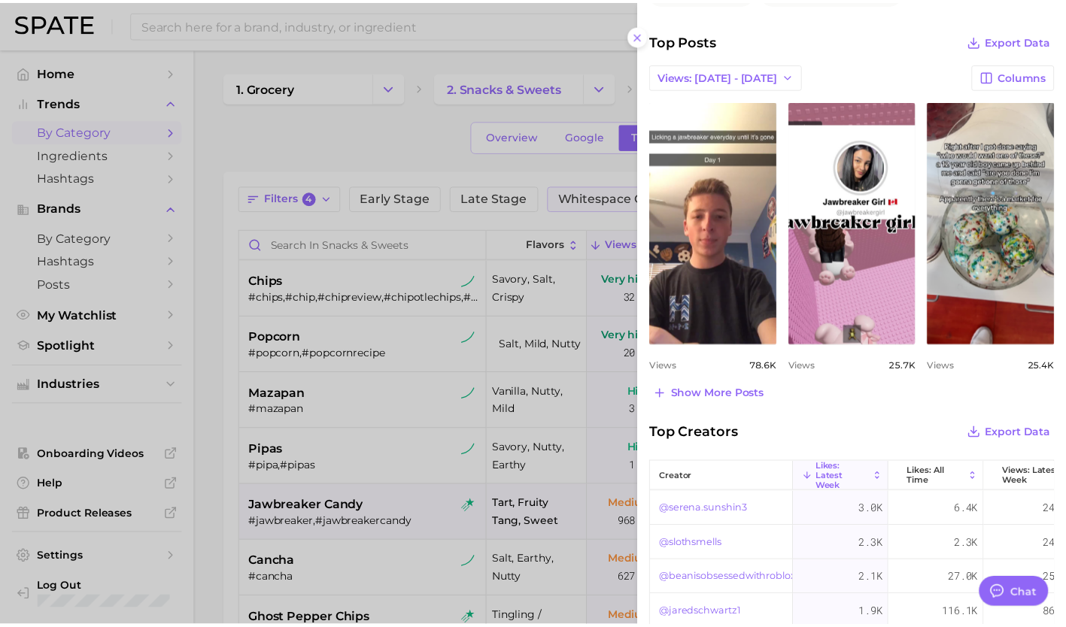
scroll to position [581, 0]
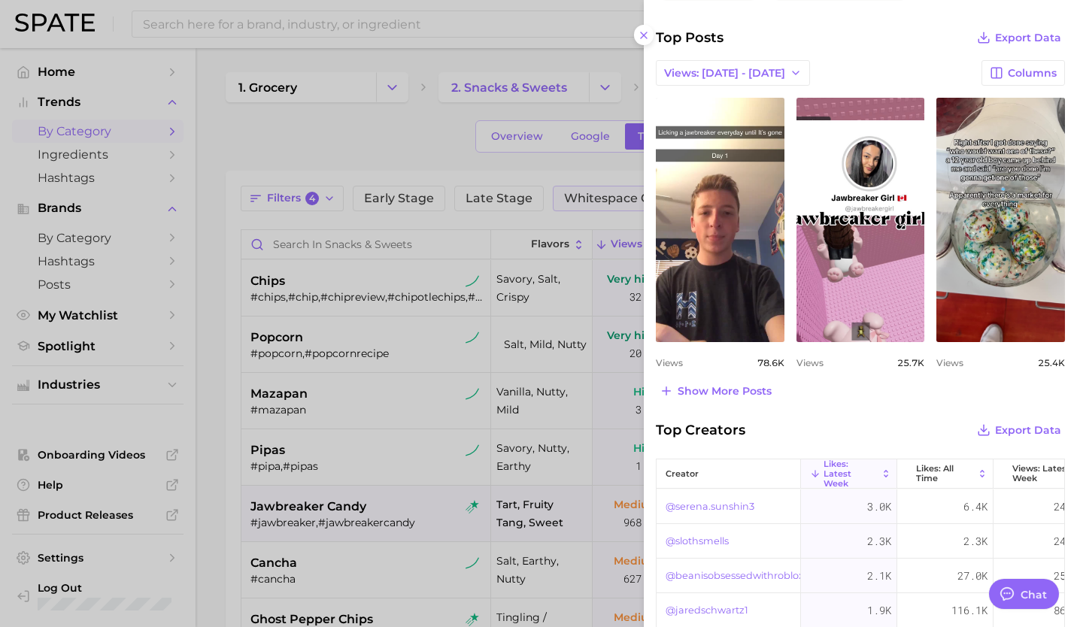
click at [332, 506] on div at bounding box center [538, 313] width 1077 height 627
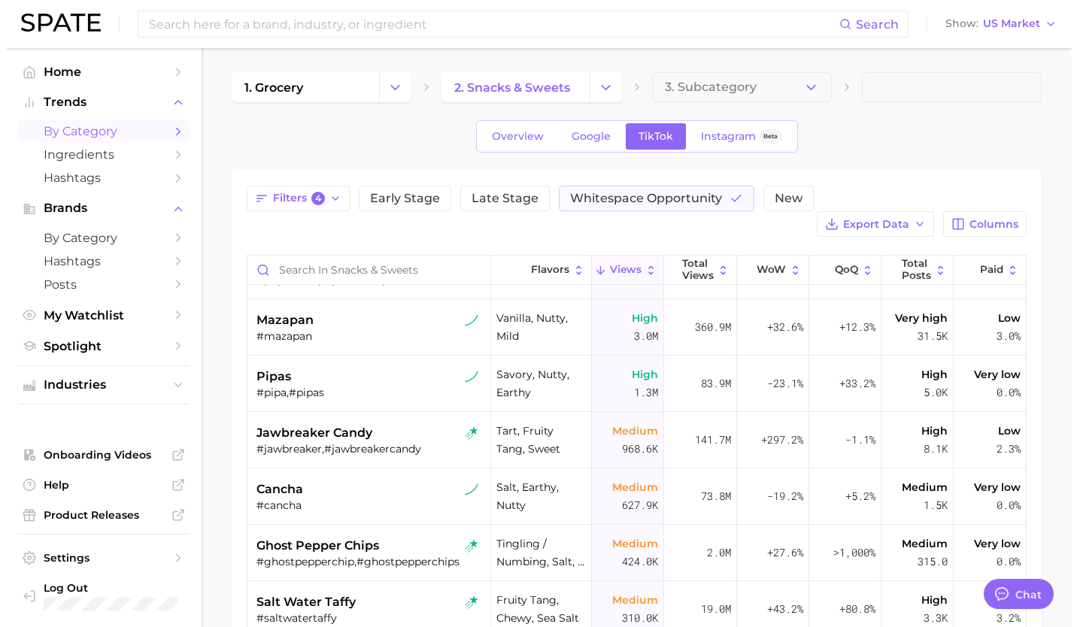
scroll to position [100, 0]
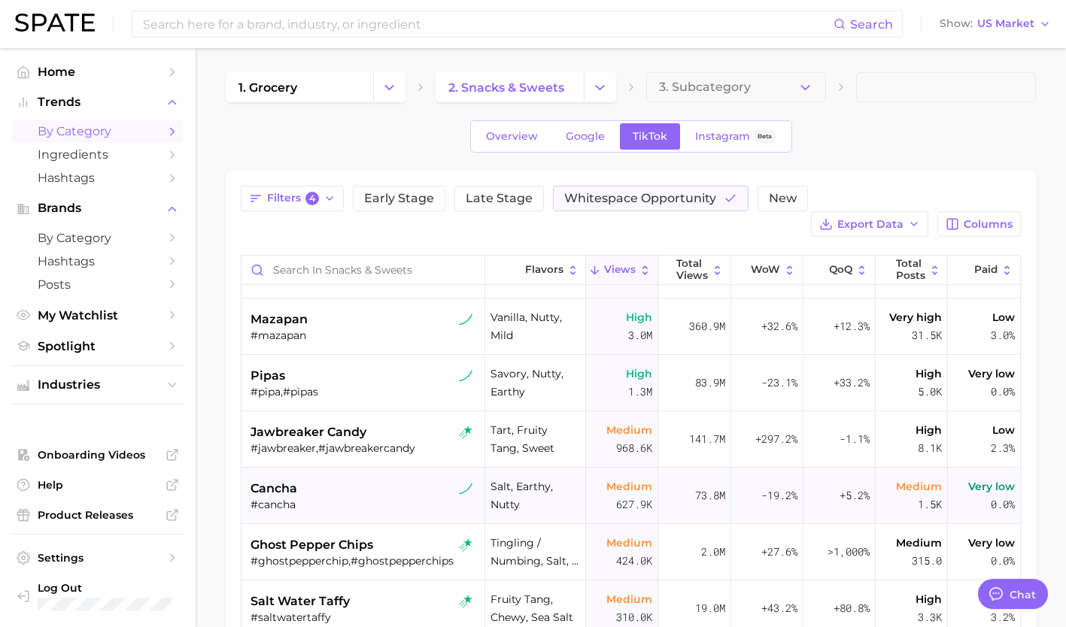
click at [326, 498] on div "#cancha" at bounding box center [365, 505] width 228 height 14
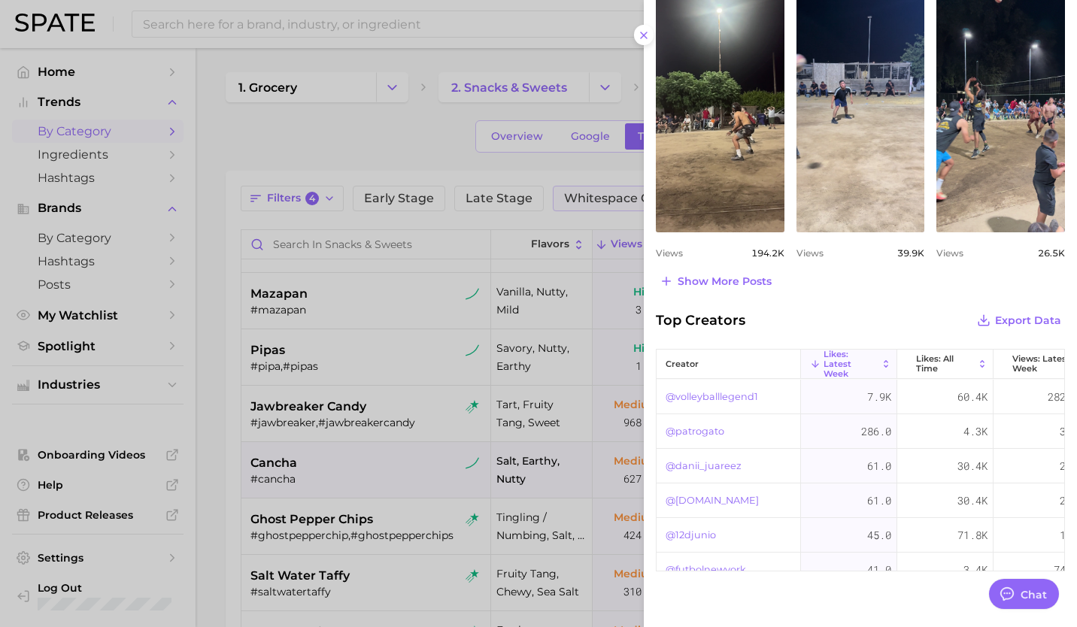
scroll to position [709, 0]
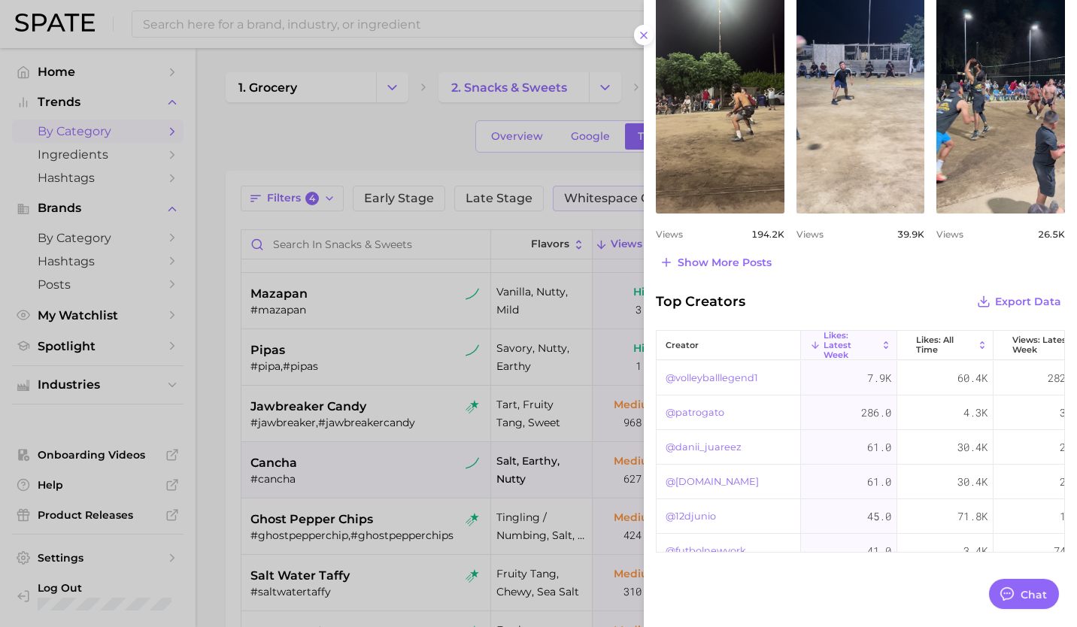
click at [390, 500] on div at bounding box center [538, 313] width 1077 height 627
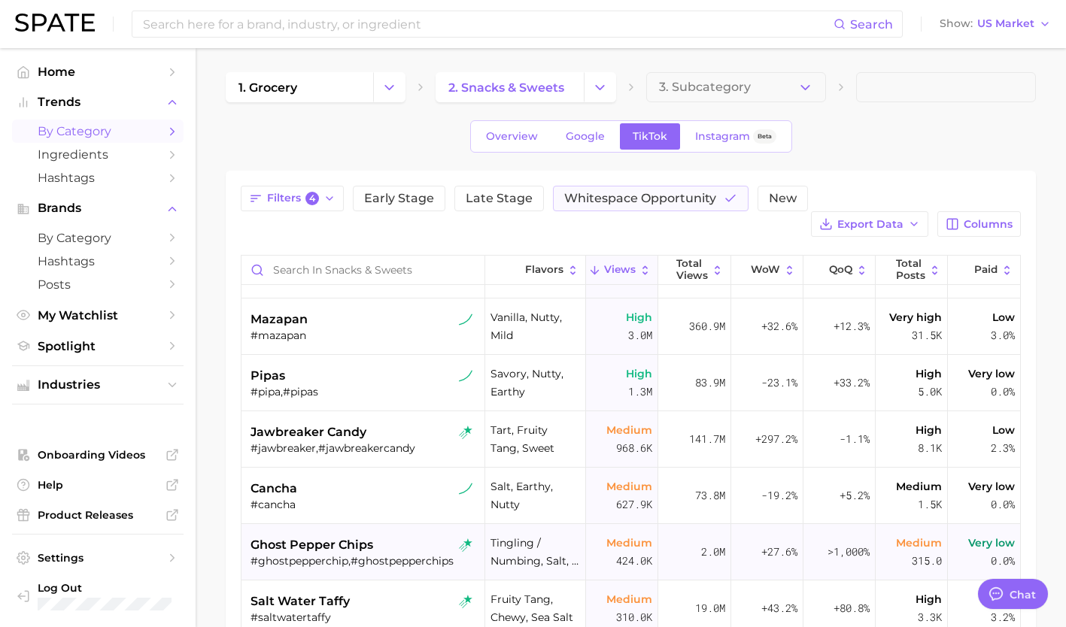
click at [358, 554] on div "#ghostpepperchip,#ghostpepperchips" at bounding box center [365, 561] width 228 height 14
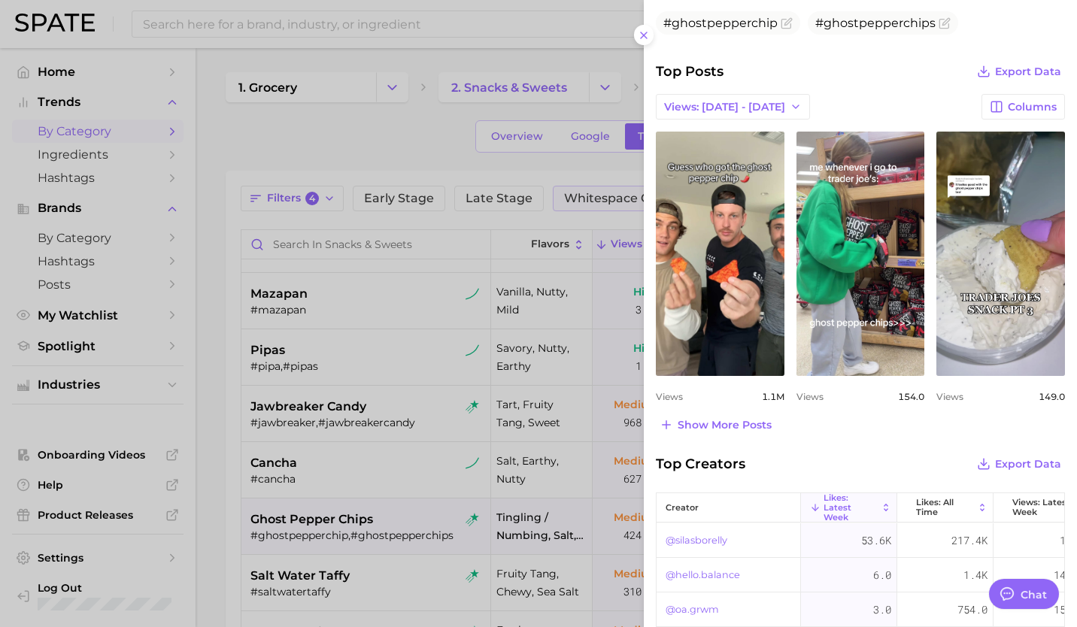
scroll to position [548, 0]
click at [698, 412] on div "Top Posts Export Data Views: Aug 17 - 24 Columns view post on TikTok Views 1.1m…" at bounding box center [860, 247] width 409 height 375
click at [701, 414] on button "Show more posts" at bounding box center [716, 424] width 120 height 21
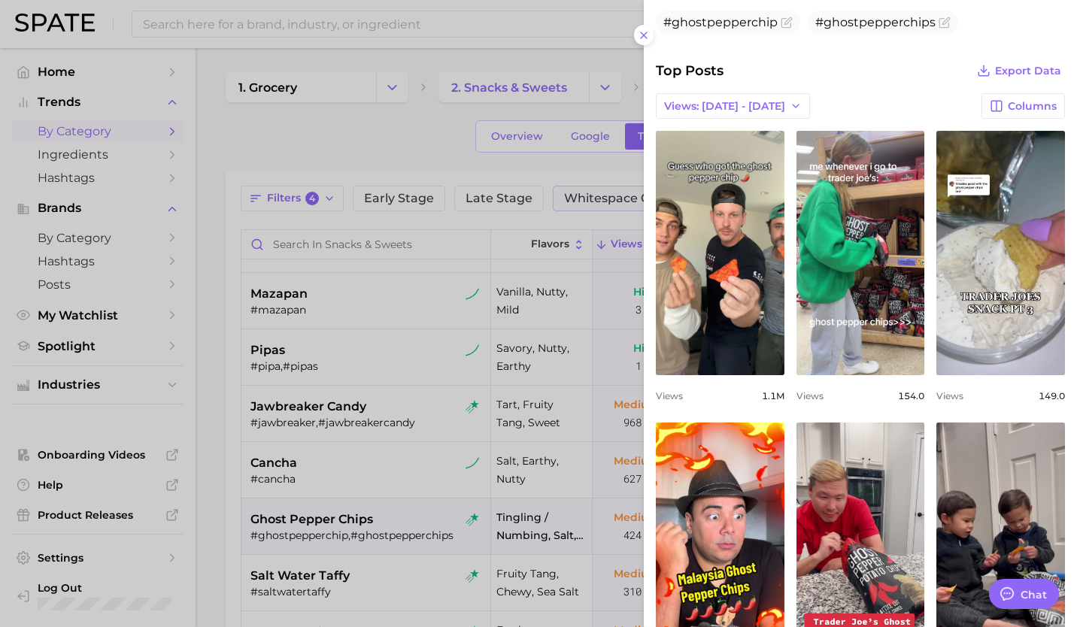
scroll to position [862, 0]
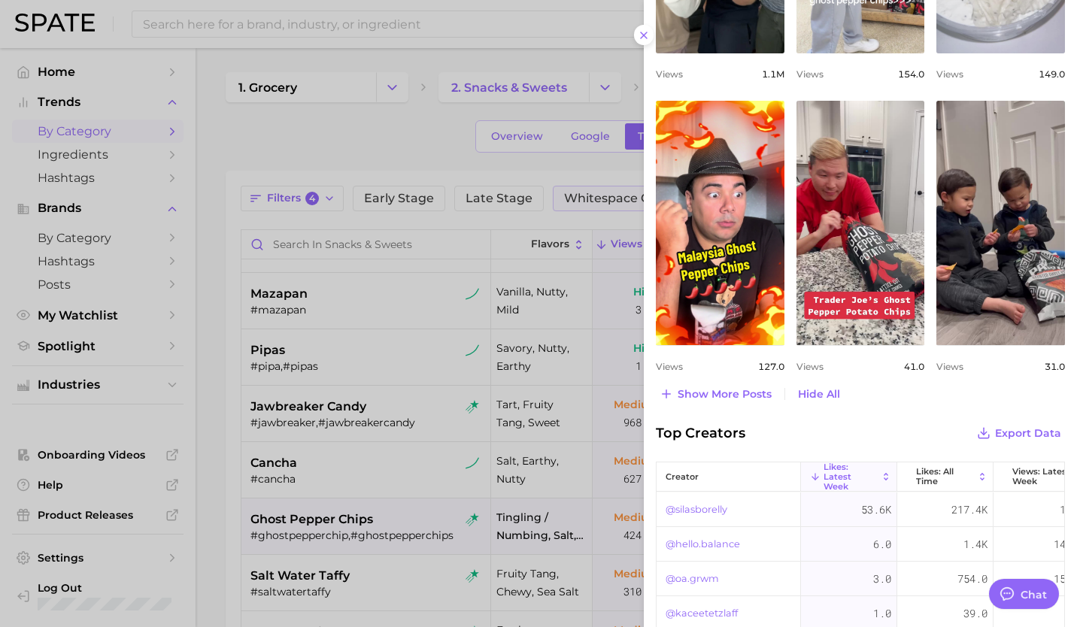
click at [296, 575] on div at bounding box center [538, 313] width 1077 height 627
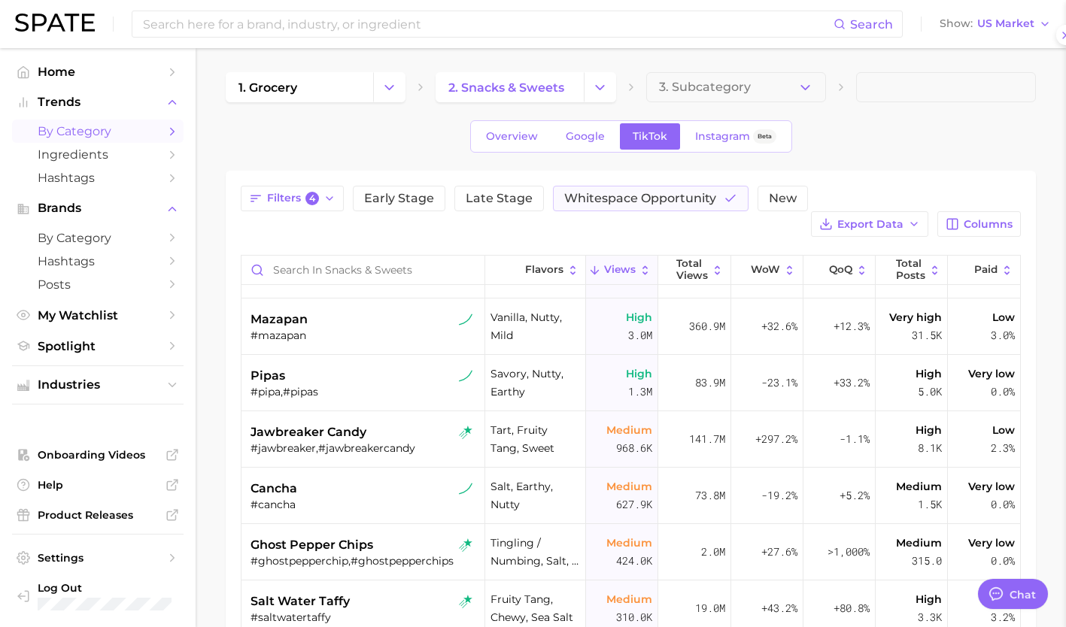
click at [296, 593] on span "salt water taffy" at bounding box center [300, 602] width 99 height 18
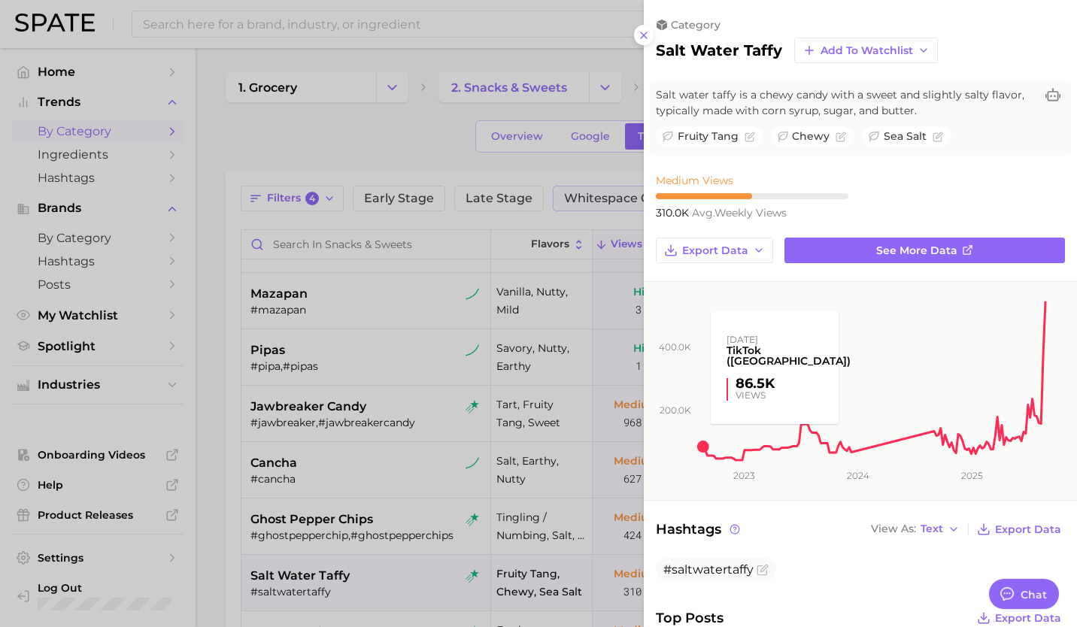
scroll to position [0, 0]
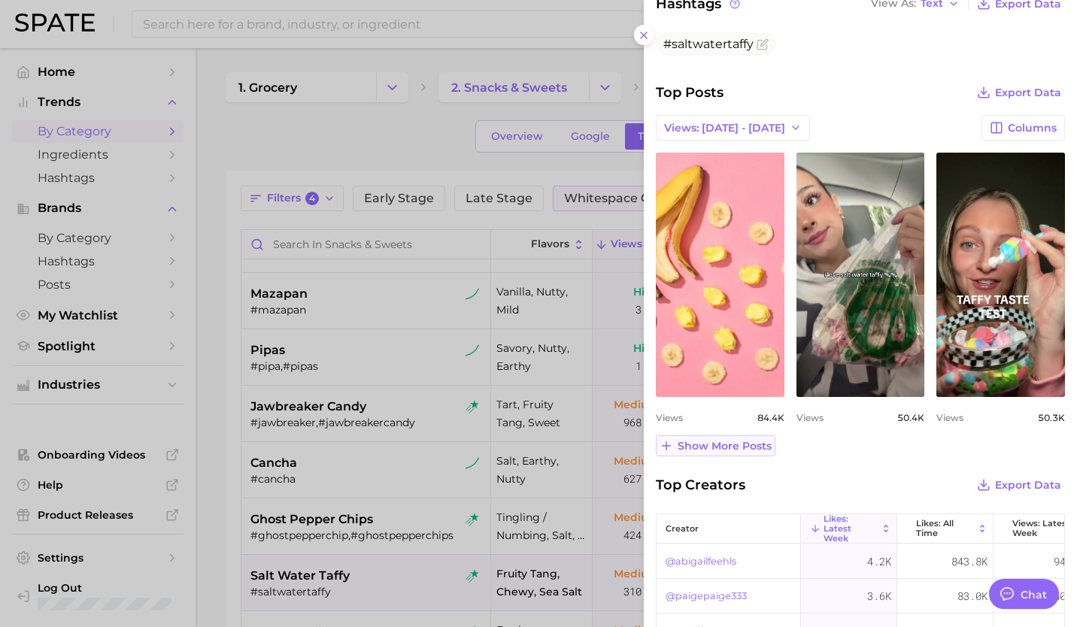
click at [738, 442] on span "Show more posts" at bounding box center [725, 446] width 94 height 13
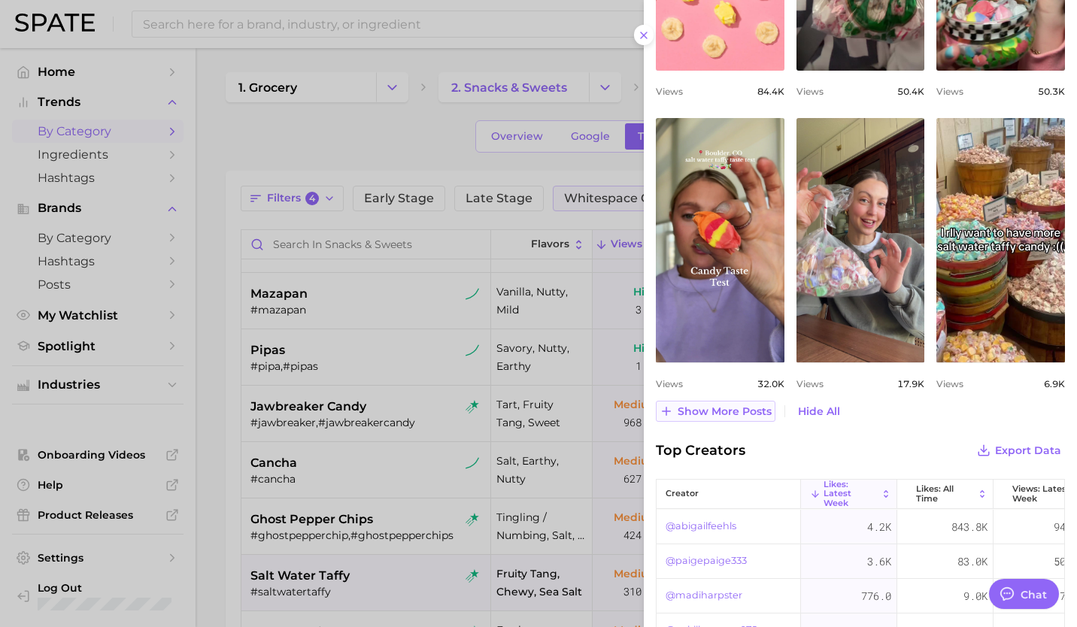
click at [709, 411] on span "Show more posts" at bounding box center [725, 411] width 94 height 13
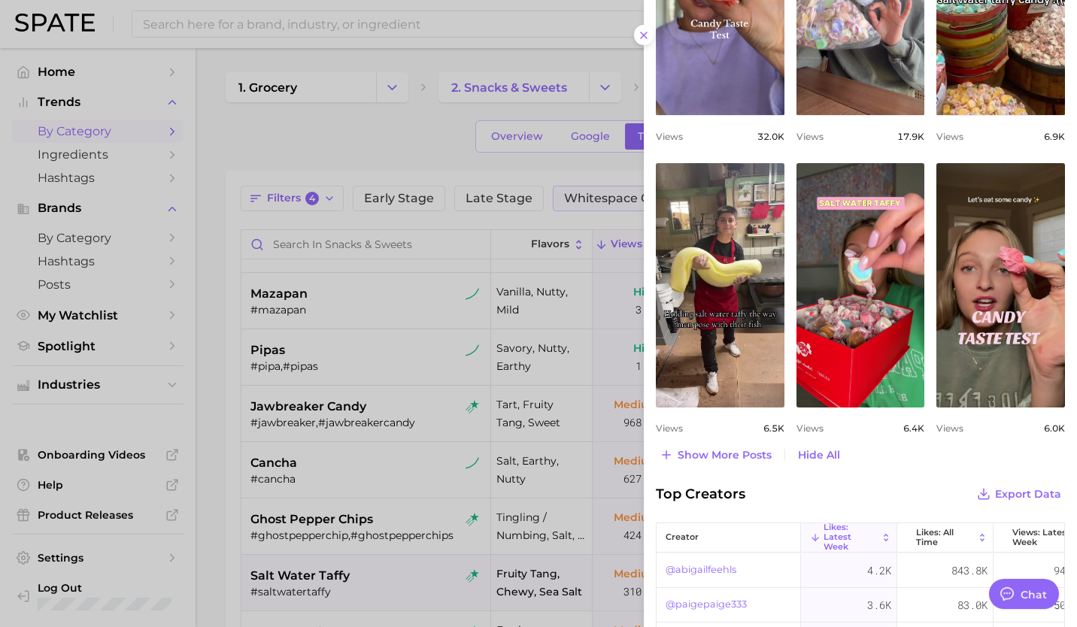
click at [266, 592] on div at bounding box center [538, 313] width 1077 height 627
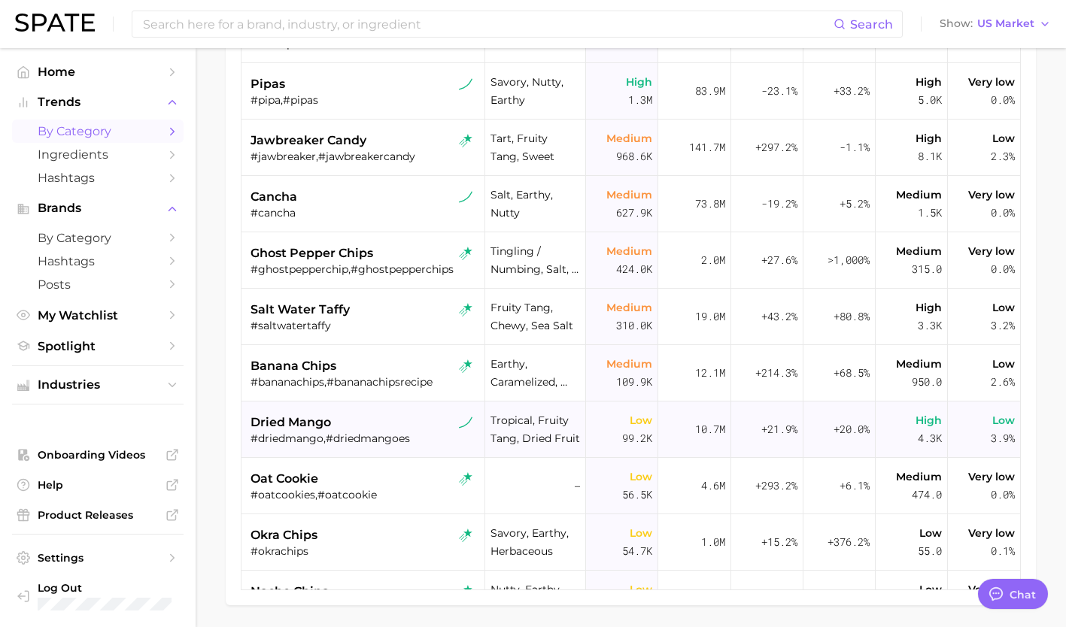
click at [349, 432] on div "#driedmango,#driedmangoes" at bounding box center [365, 439] width 228 height 14
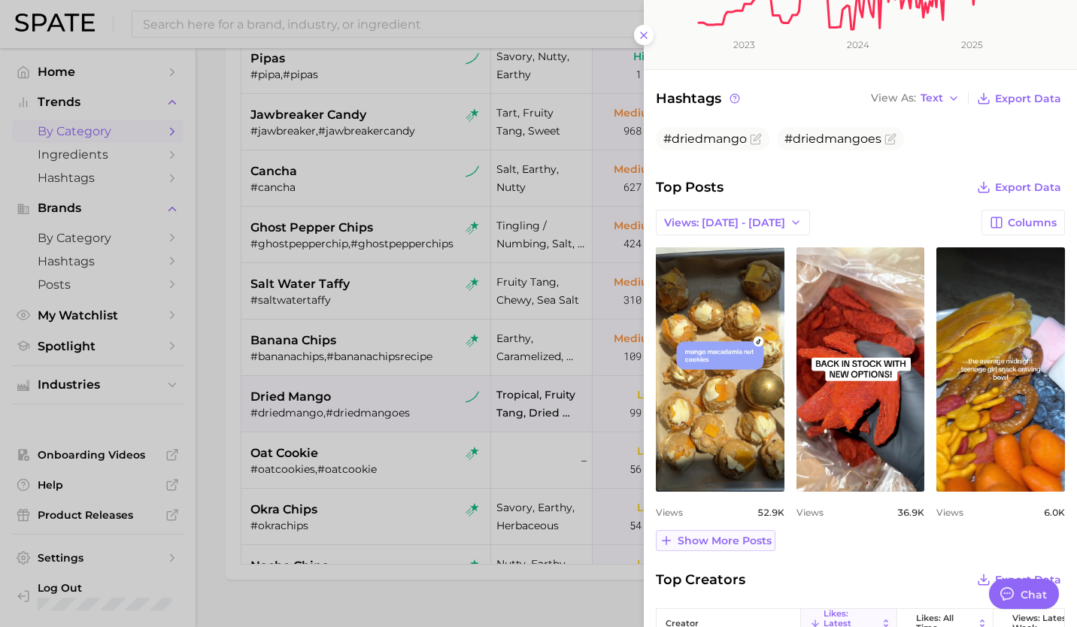
click at [725, 539] on span "Show more posts" at bounding box center [725, 541] width 94 height 13
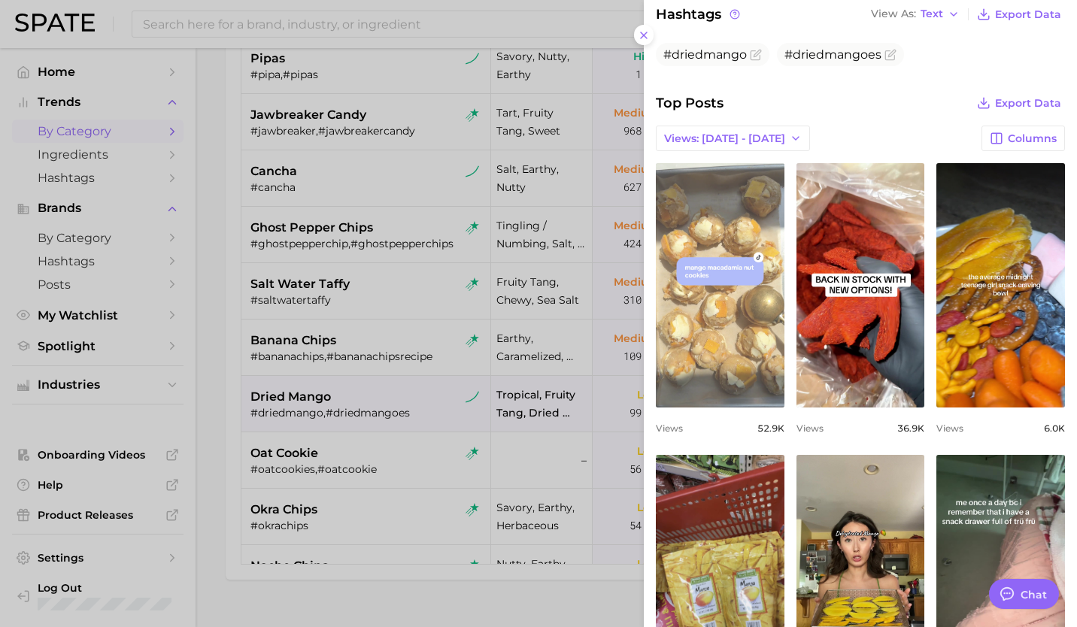
click at [730, 260] on link "view post on TikTok" at bounding box center [720, 285] width 129 height 244
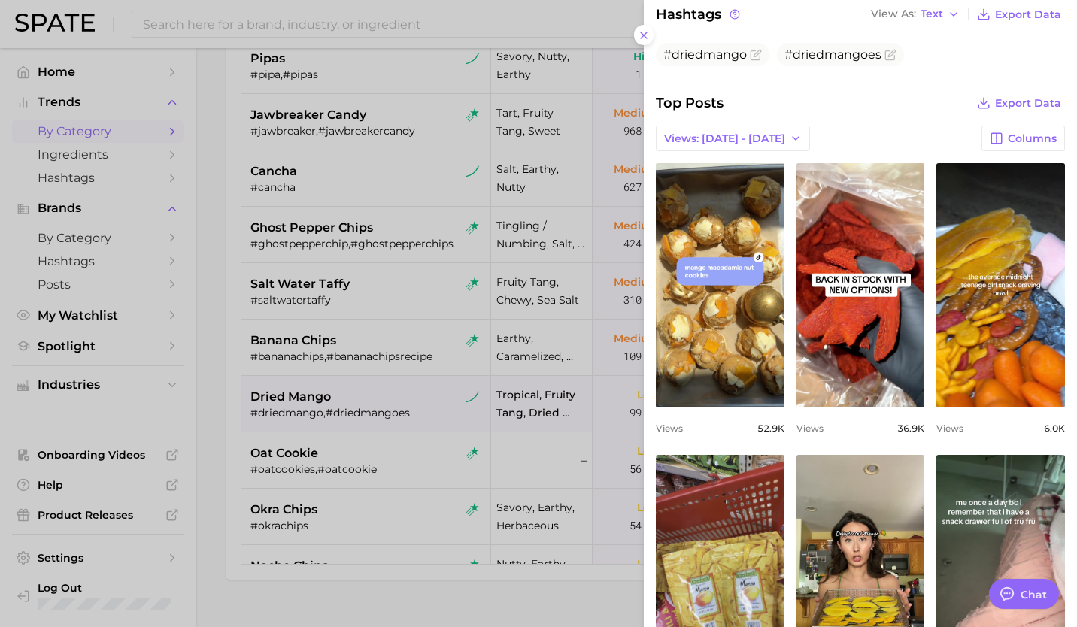
click at [370, 469] on div at bounding box center [538, 313] width 1077 height 627
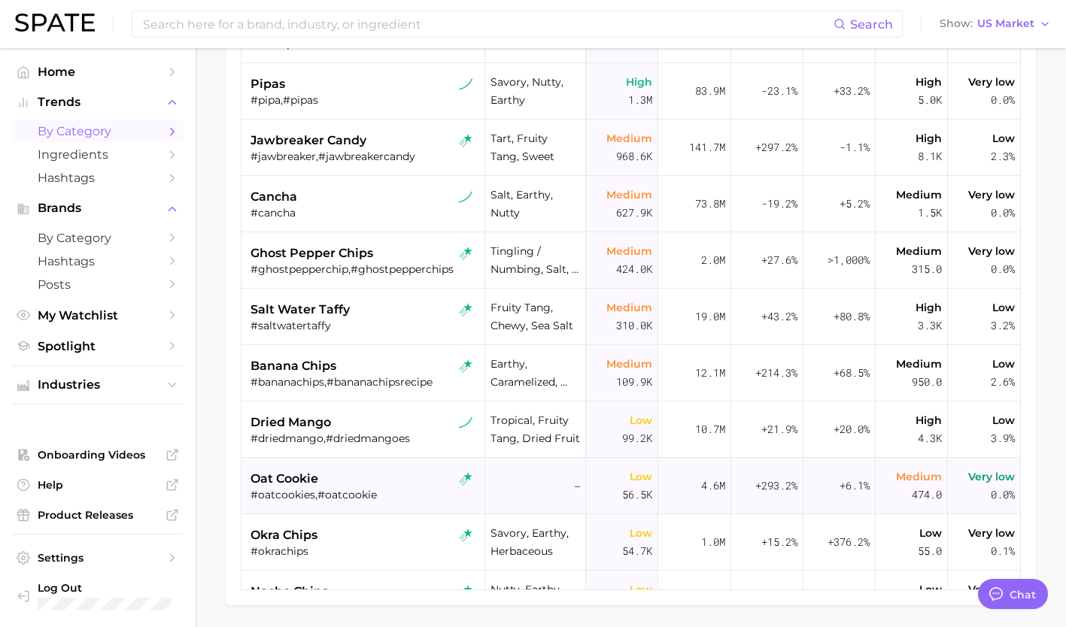
click at [365, 470] on div "oat cookie" at bounding box center [365, 479] width 228 height 18
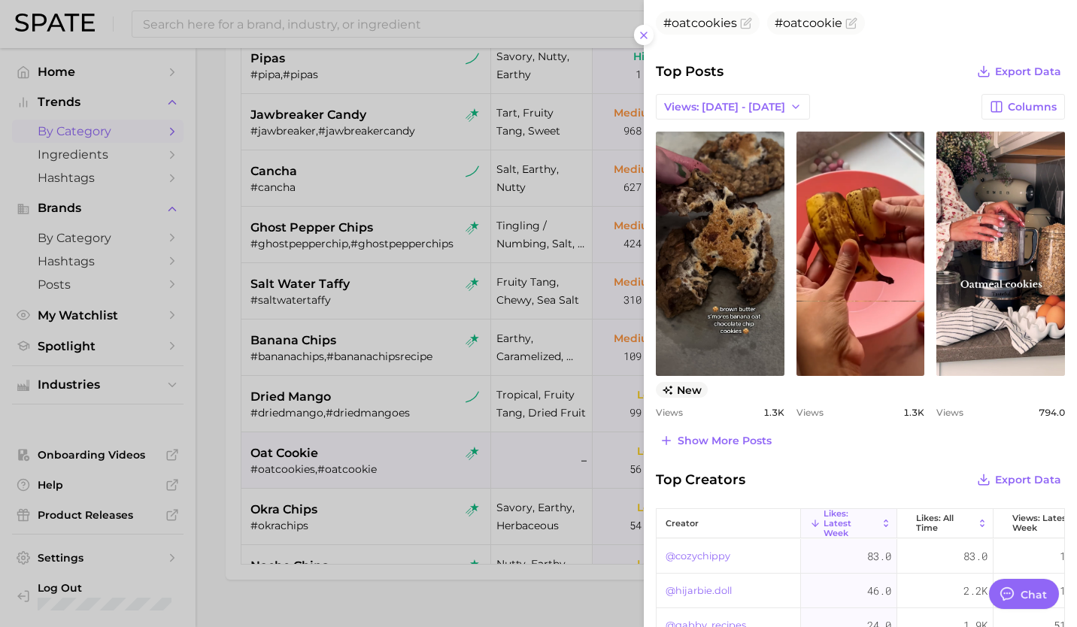
scroll to position [533, 0]
click at [732, 434] on span "Show more posts" at bounding box center [725, 440] width 94 height 13
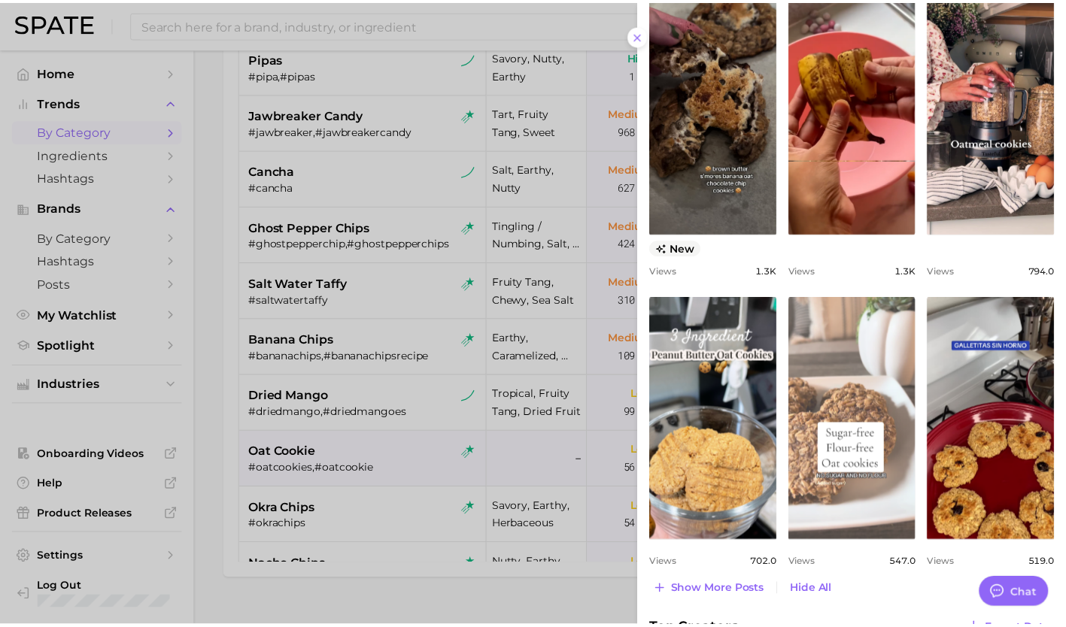
scroll to position [671, 0]
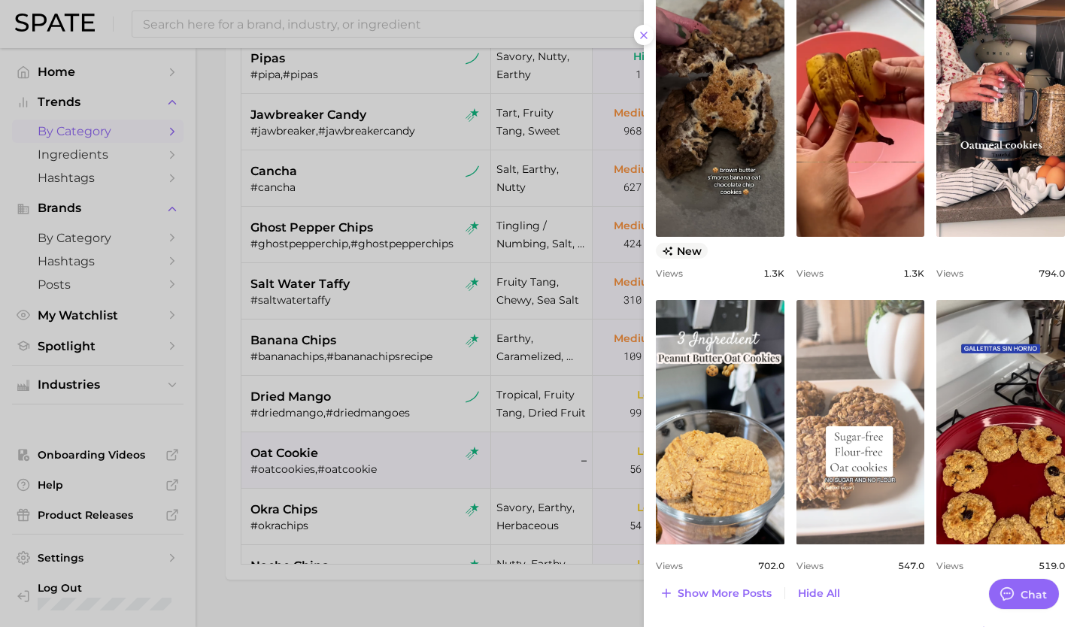
click at [858, 399] on link "view post on TikTok" at bounding box center [861, 422] width 129 height 244
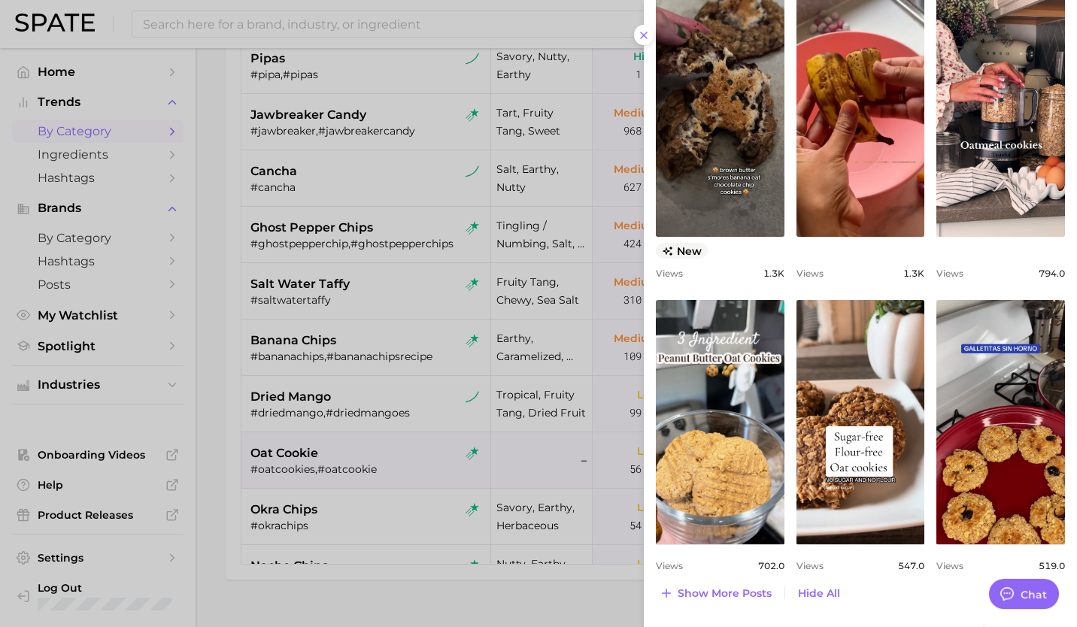
click at [346, 469] on div at bounding box center [538, 313] width 1077 height 627
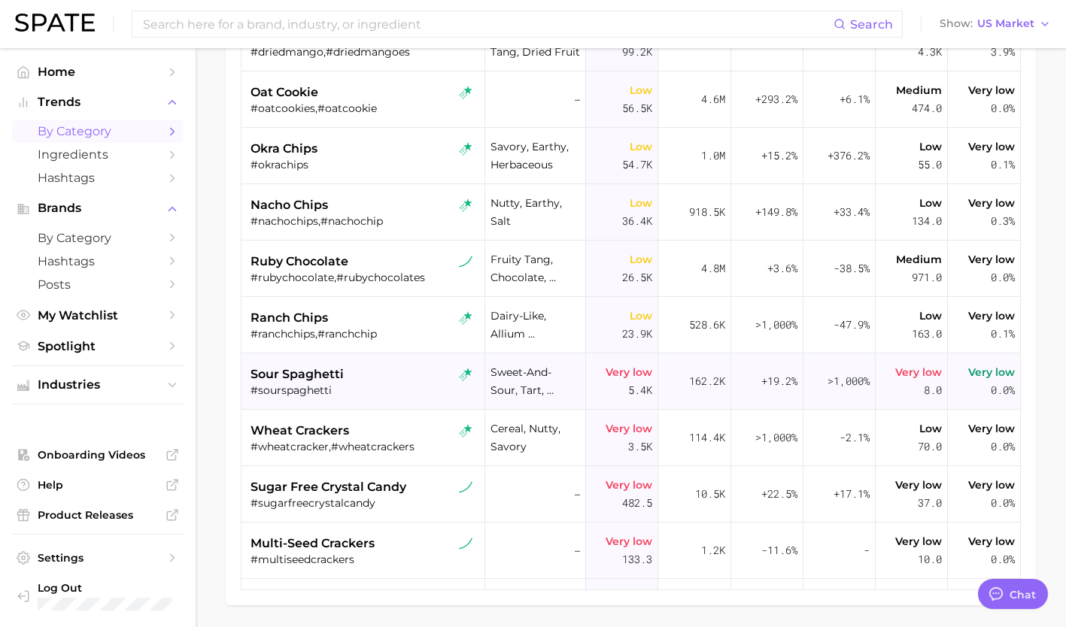
scroll to position [487, 0]
click at [344, 478] on span "sugar free crystal candy" at bounding box center [329, 487] width 156 height 18
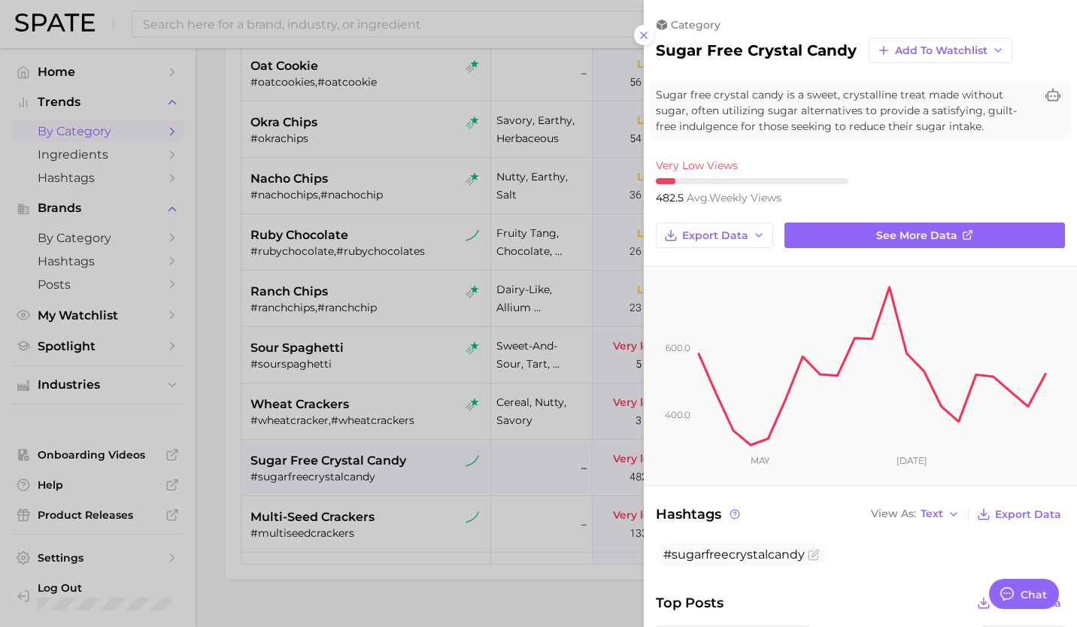
click at [344, 460] on div at bounding box center [538, 313] width 1077 height 627
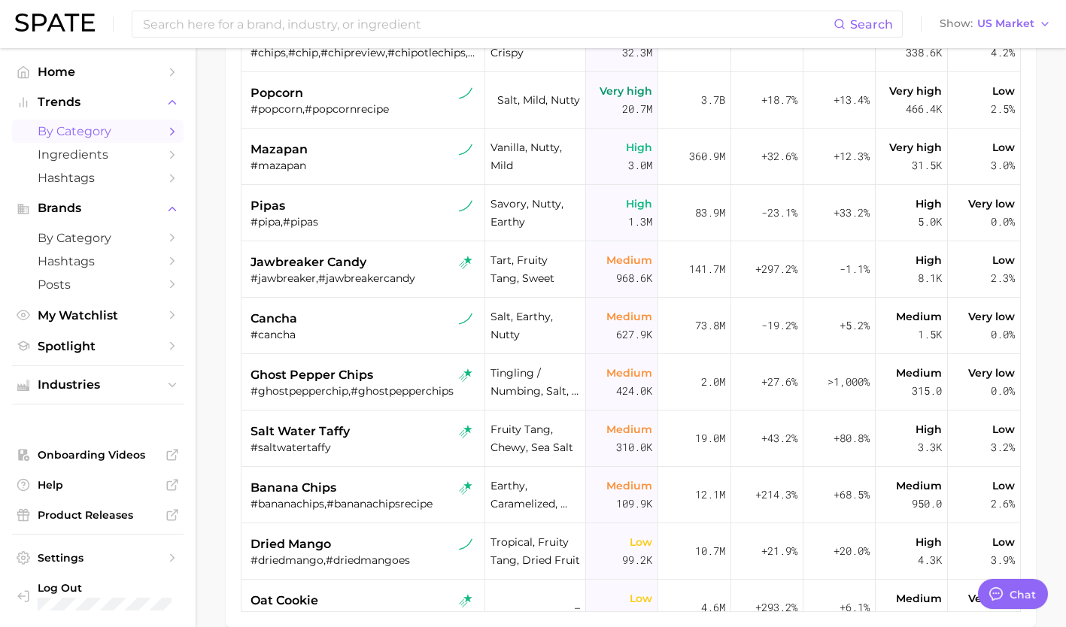
scroll to position [0, 0]
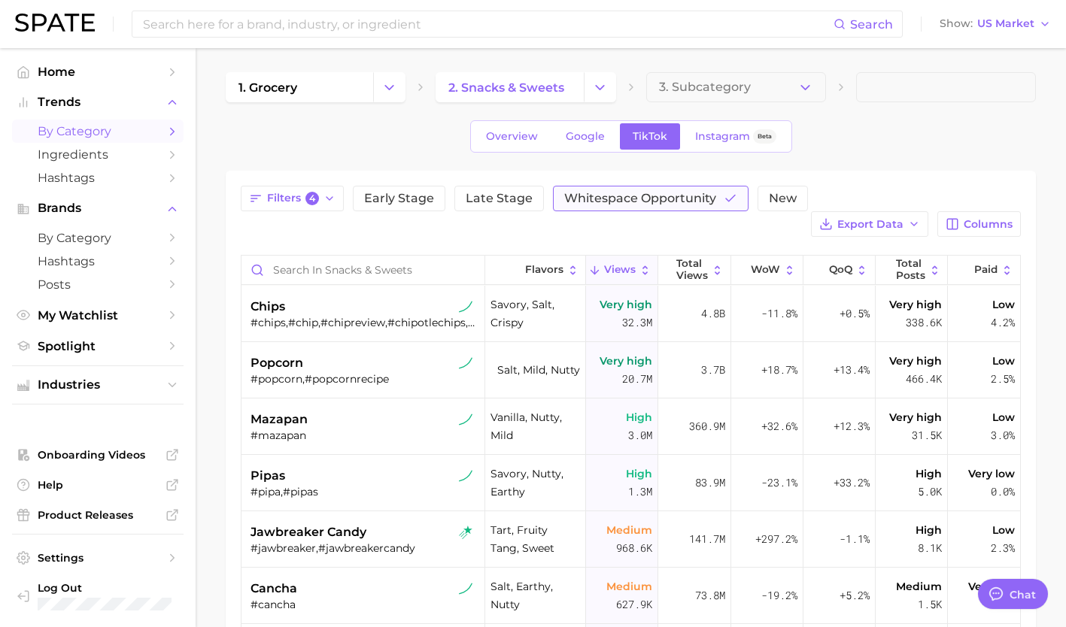
click at [658, 196] on span "Whitespace Opportunity" at bounding box center [640, 199] width 152 height 12
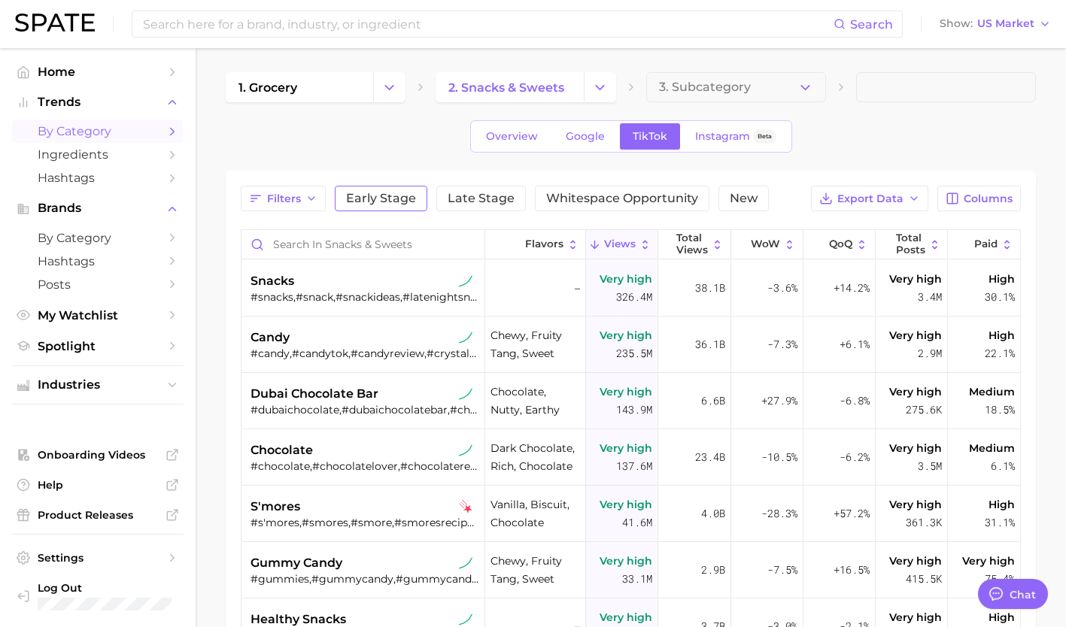
click at [403, 193] on span "Early Stage" at bounding box center [381, 199] width 70 height 12
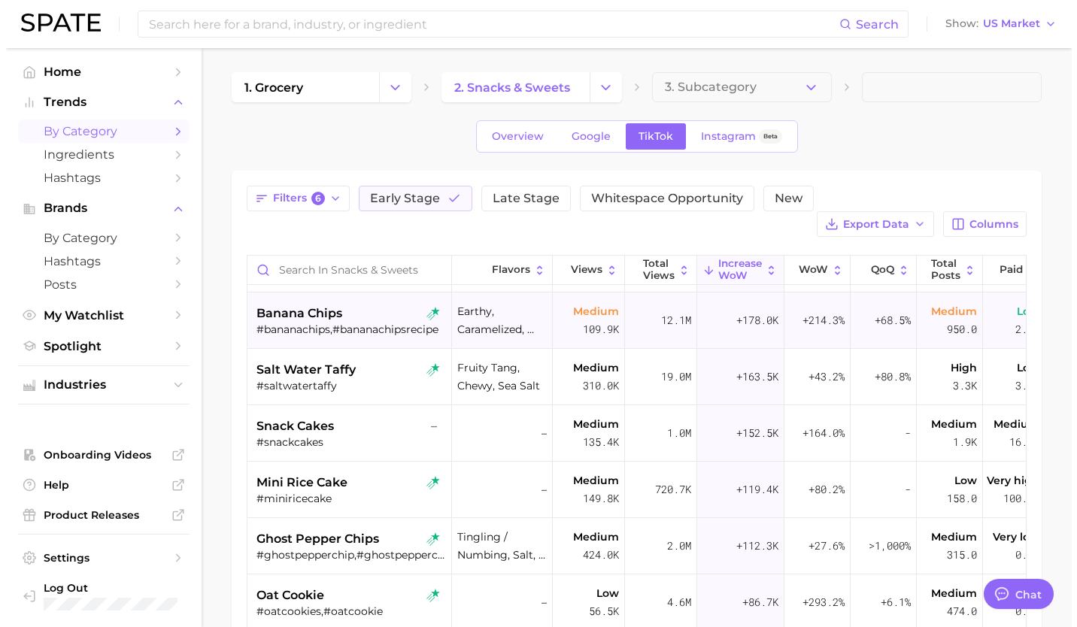
scroll to position [114, 0]
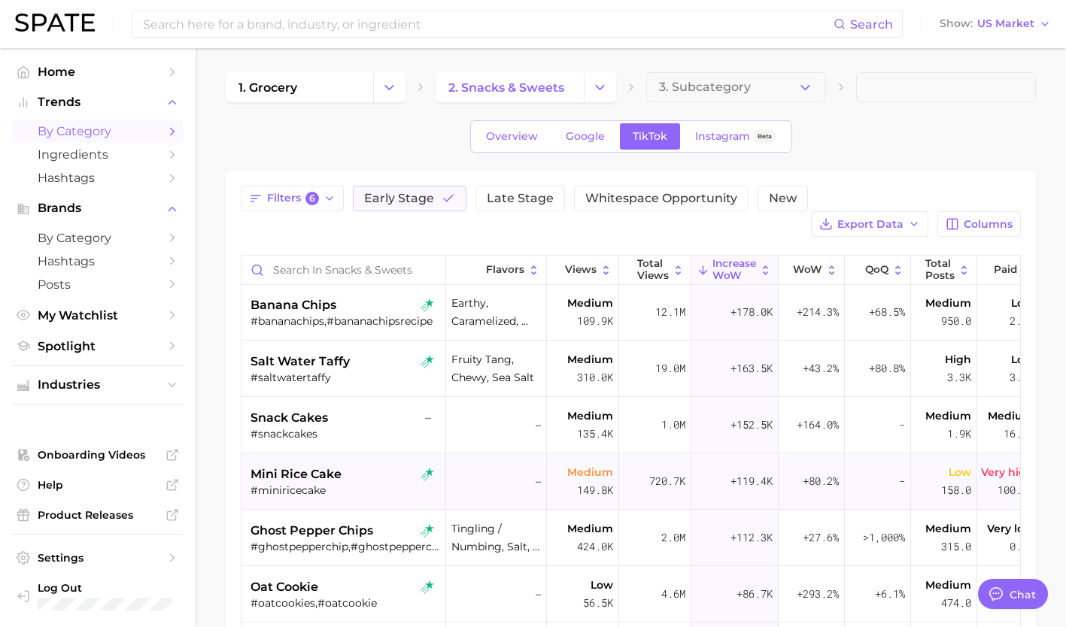
click at [357, 484] on div "#miniricecake" at bounding box center [346, 491] width 190 height 14
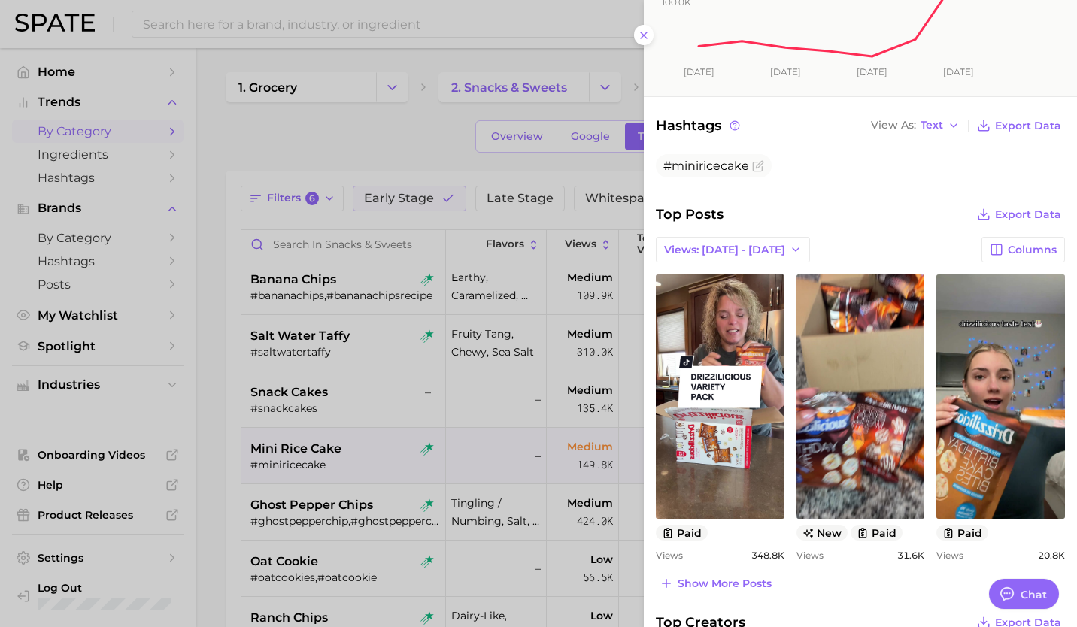
scroll to position [403, 0]
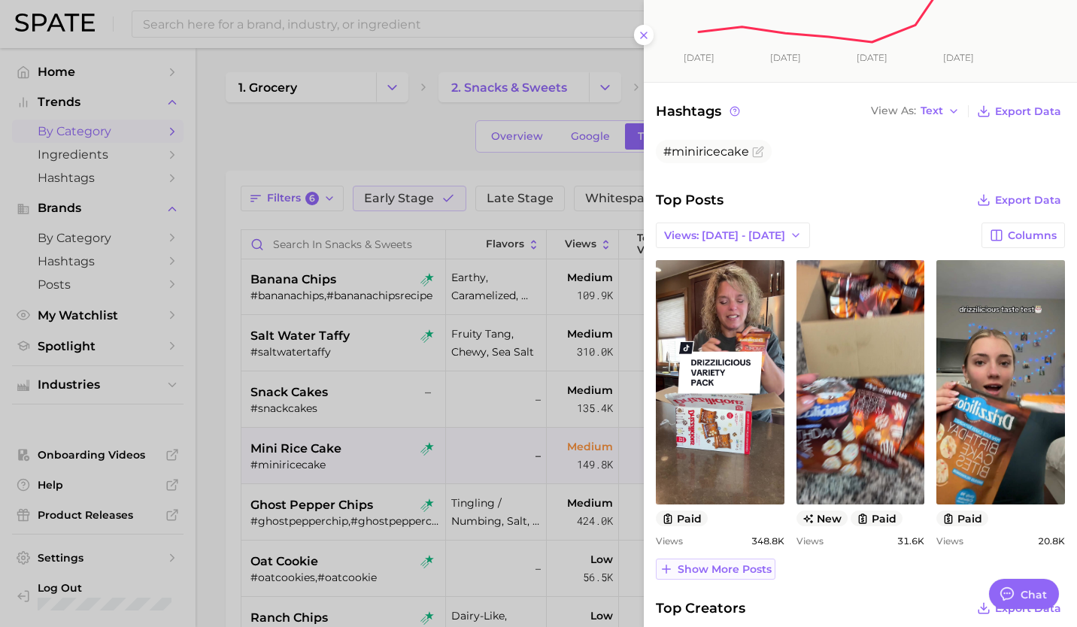
click at [712, 571] on span "Show more posts" at bounding box center [725, 569] width 94 height 13
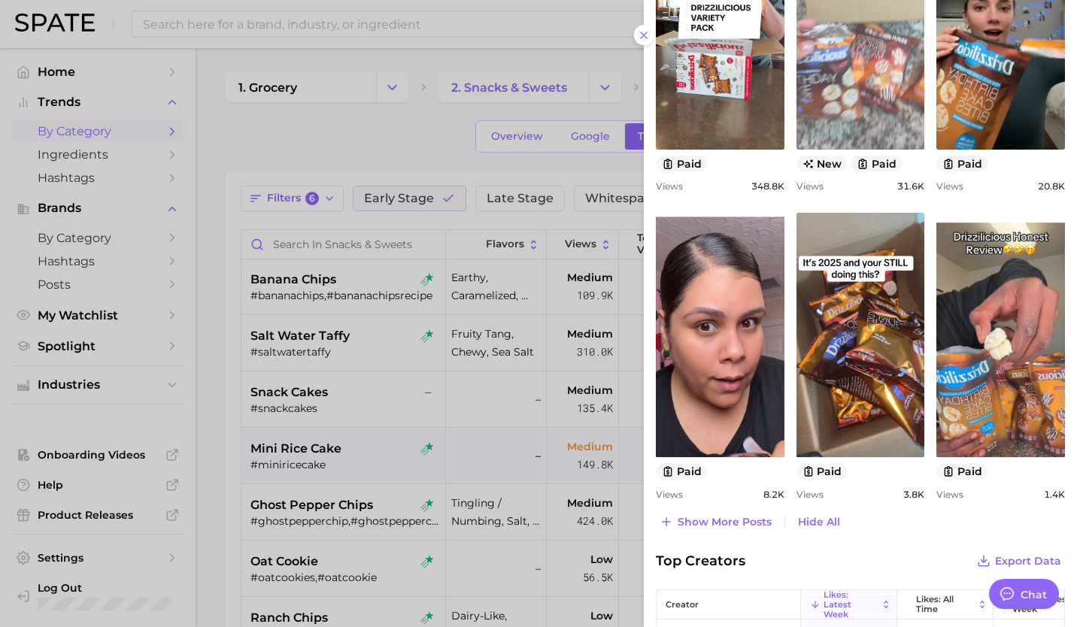
scroll to position [759, 0]
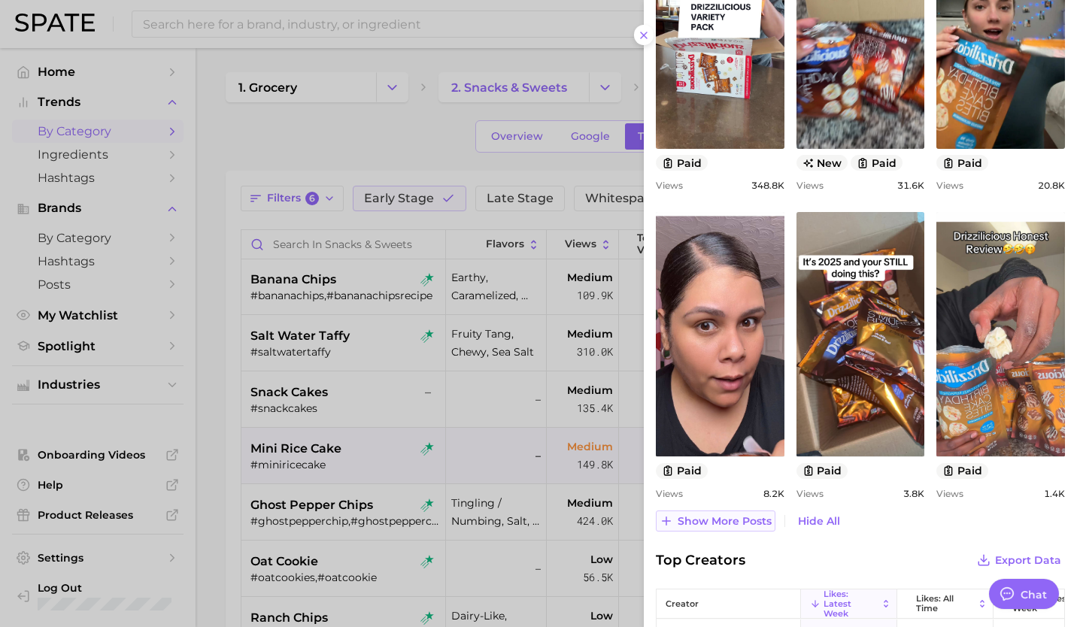
click at [745, 516] on span "Show more posts" at bounding box center [725, 521] width 94 height 13
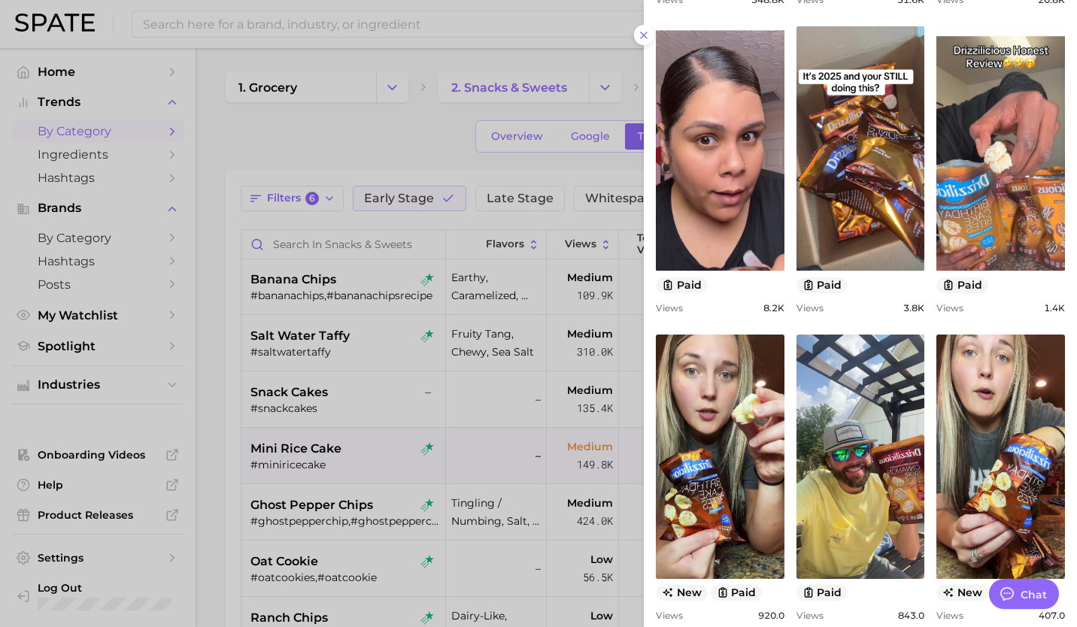
scroll to position [1080, 0]
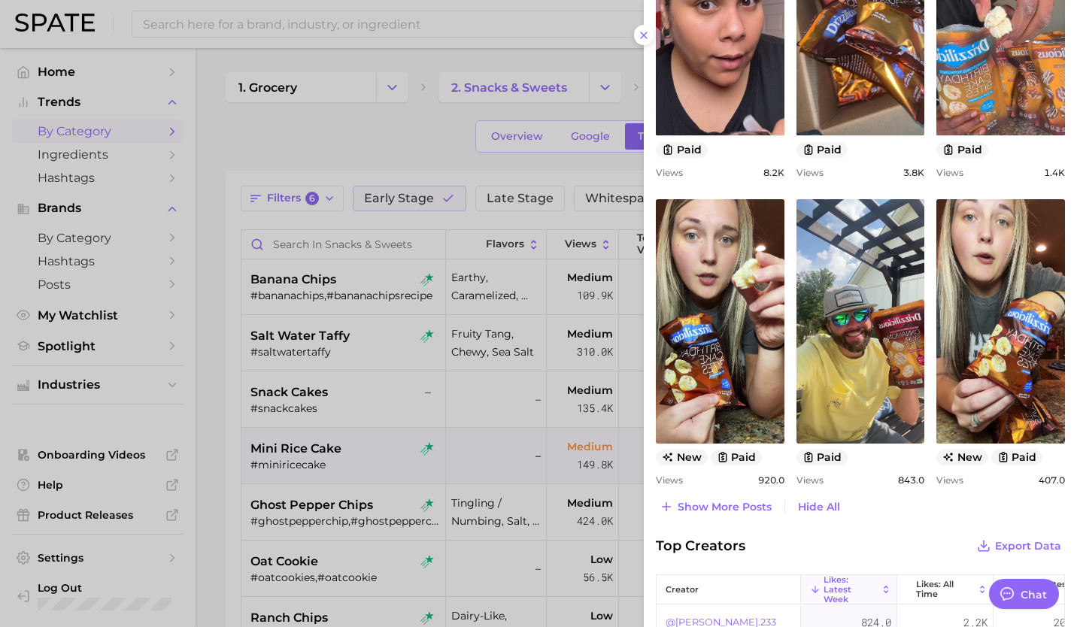
click at [391, 473] on div at bounding box center [538, 313] width 1077 height 627
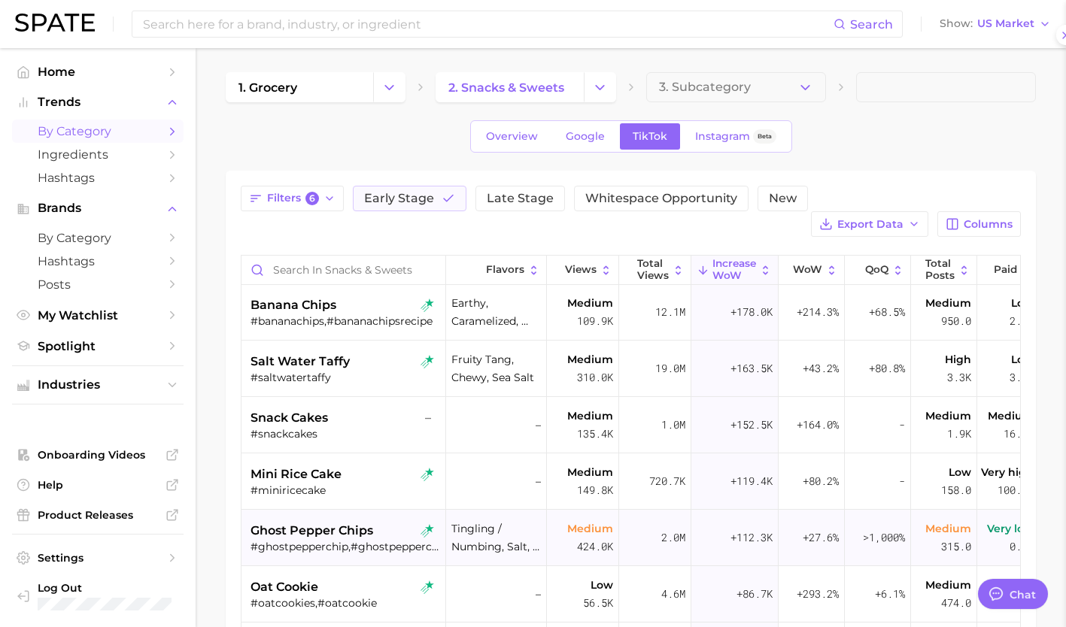
click at [364, 540] on div "#ghostpepperchip,#ghostpepperchips" at bounding box center [346, 547] width 190 height 14
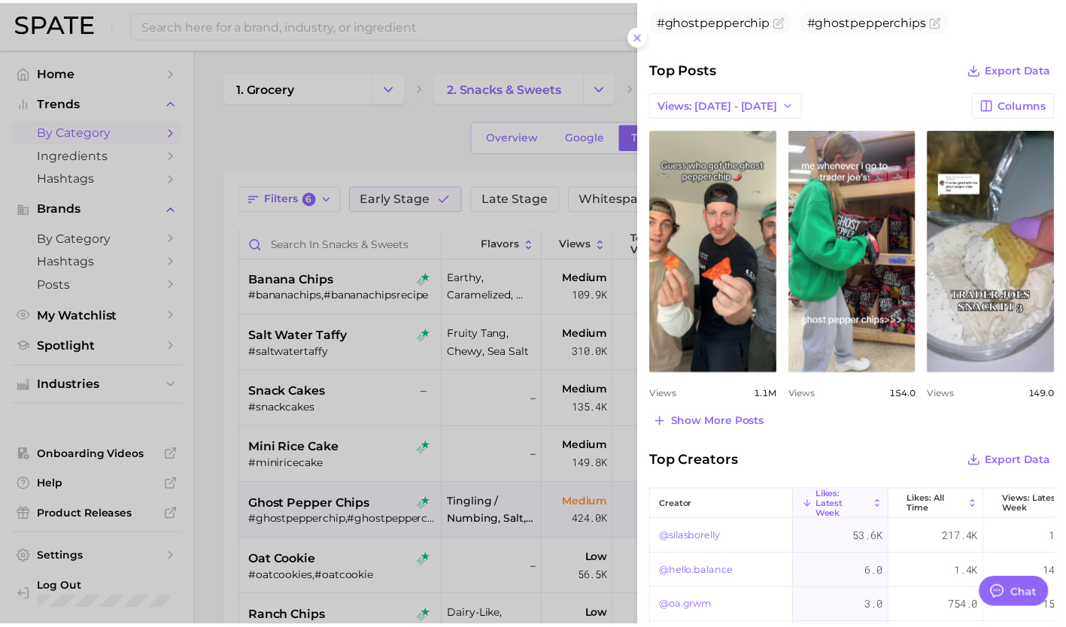
scroll to position [551, 0]
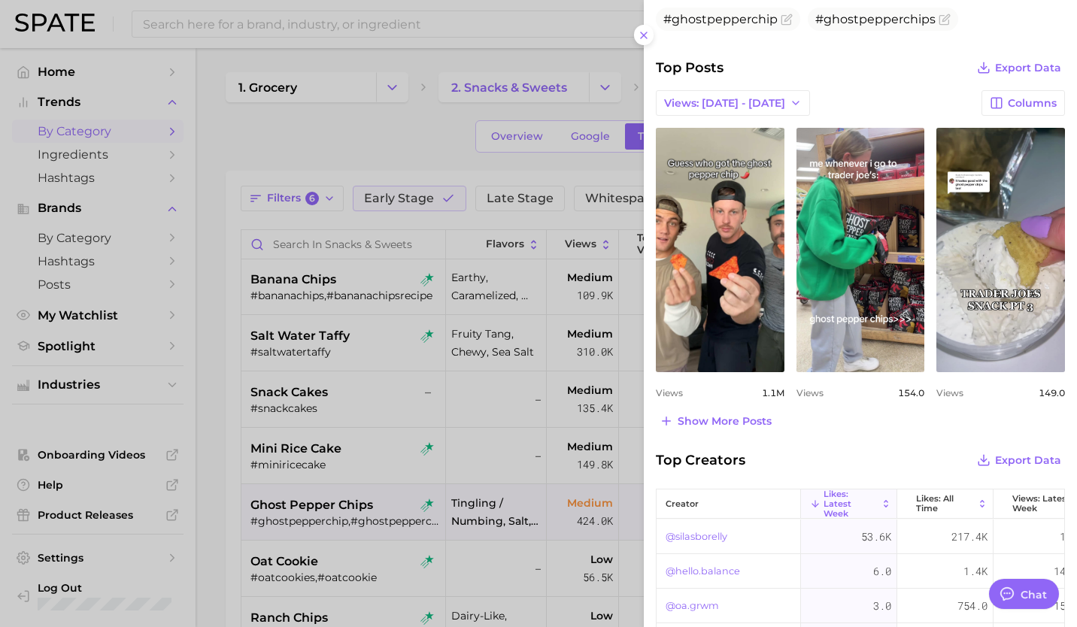
click at [342, 517] on div at bounding box center [538, 313] width 1077 height 627
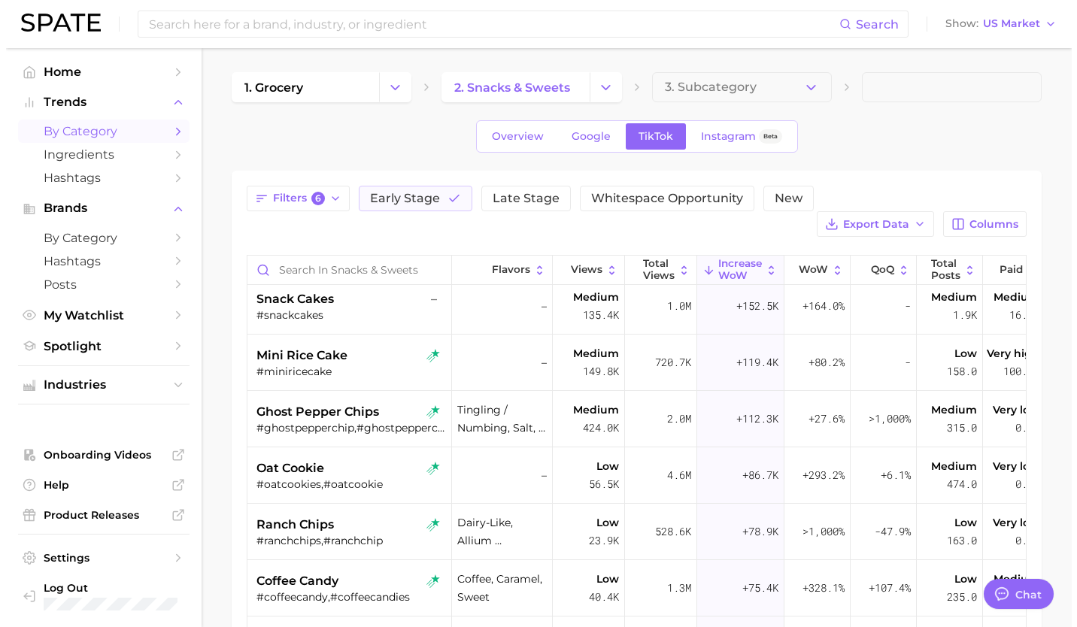
scroll to position [234, 0]
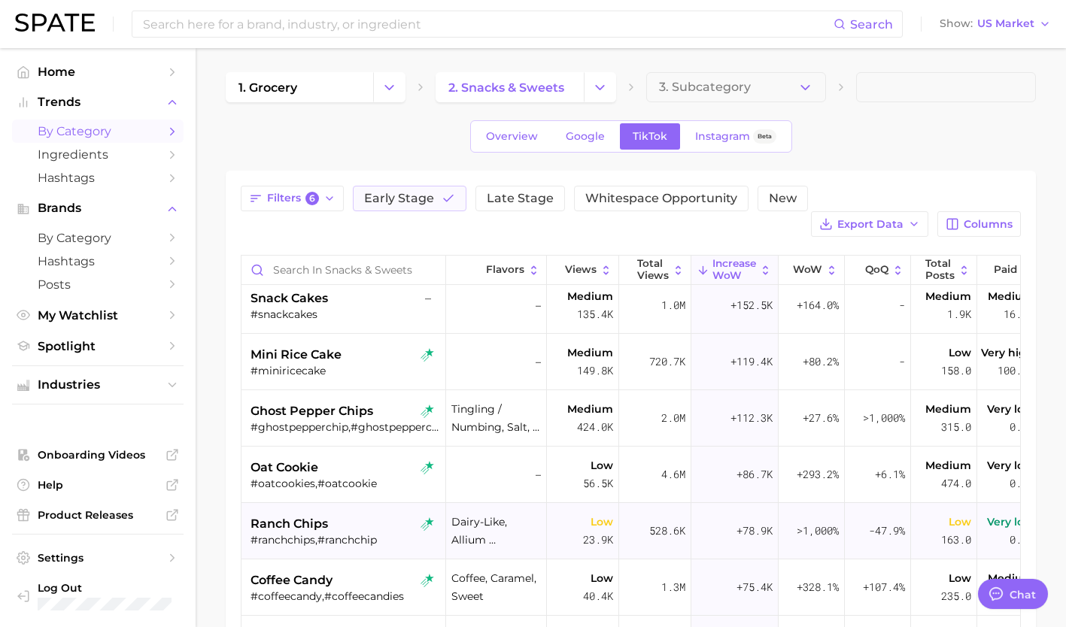
click at [343, 515] on div "ranch chips" at bounding box center [346, 524] width 190 height 18
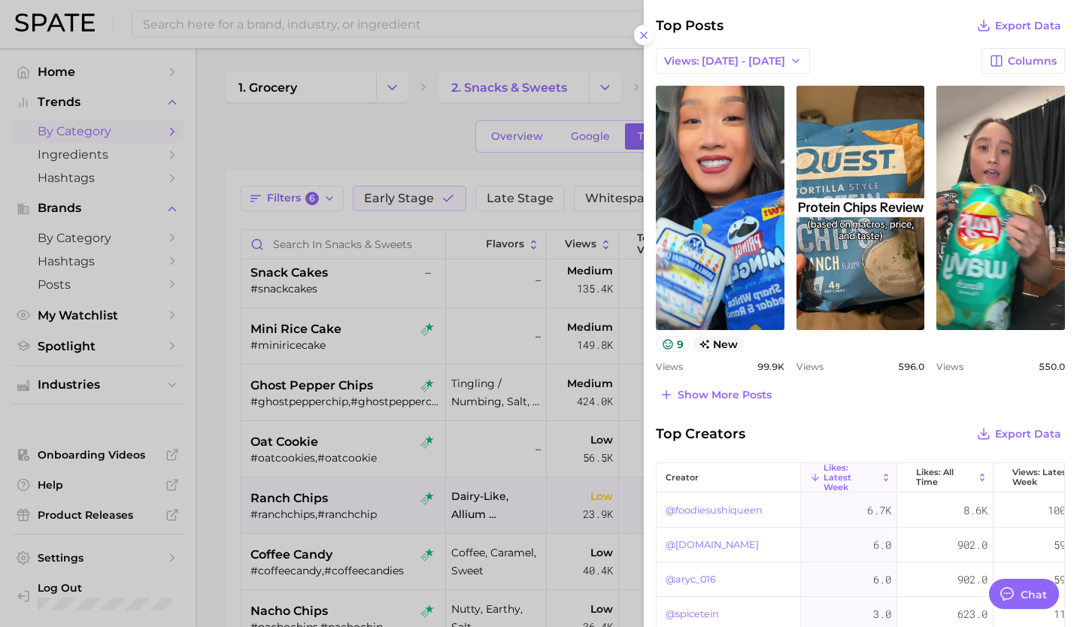
scroll to position [596, 0]
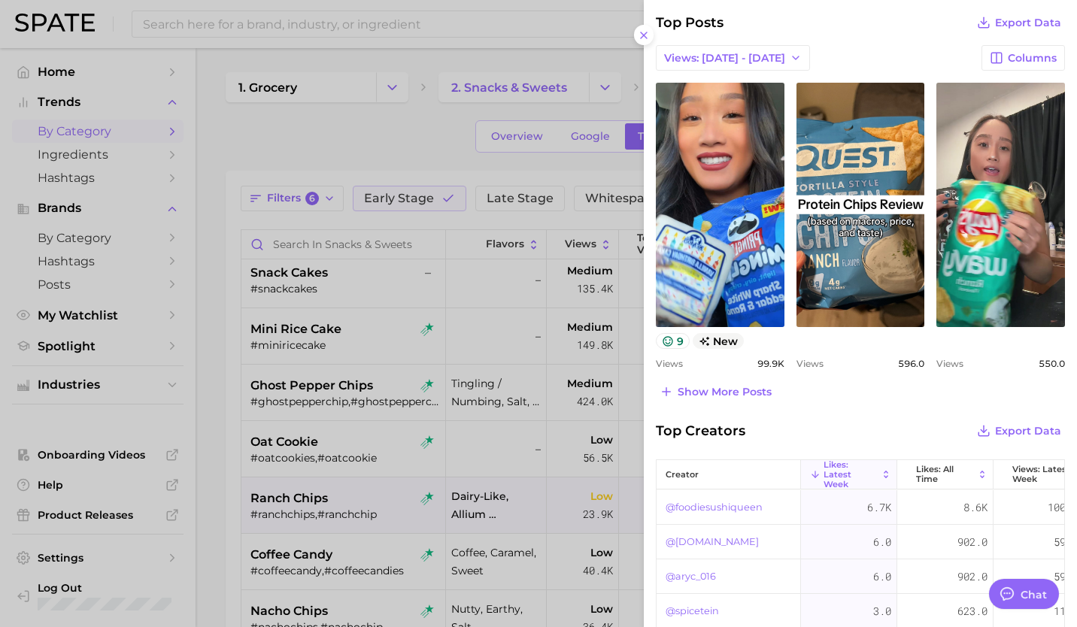
click at [289, 539] on div at bounding box center [538, 313] width 1077 height 627
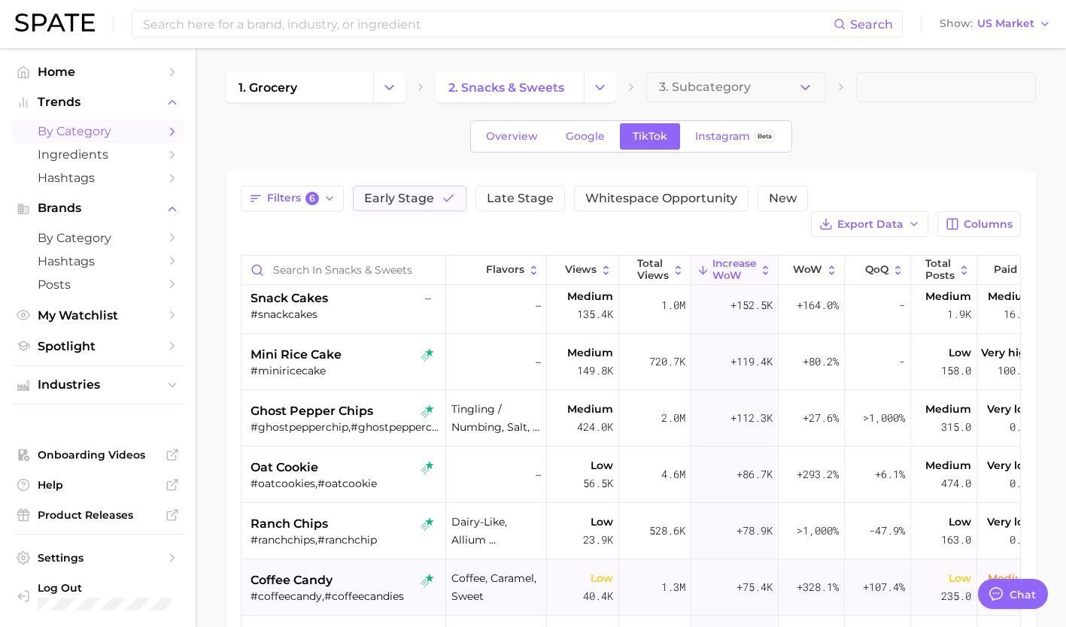
click at [289, 572] on span "coffee candy" at bounding box center [292, 581] width 82 height 18
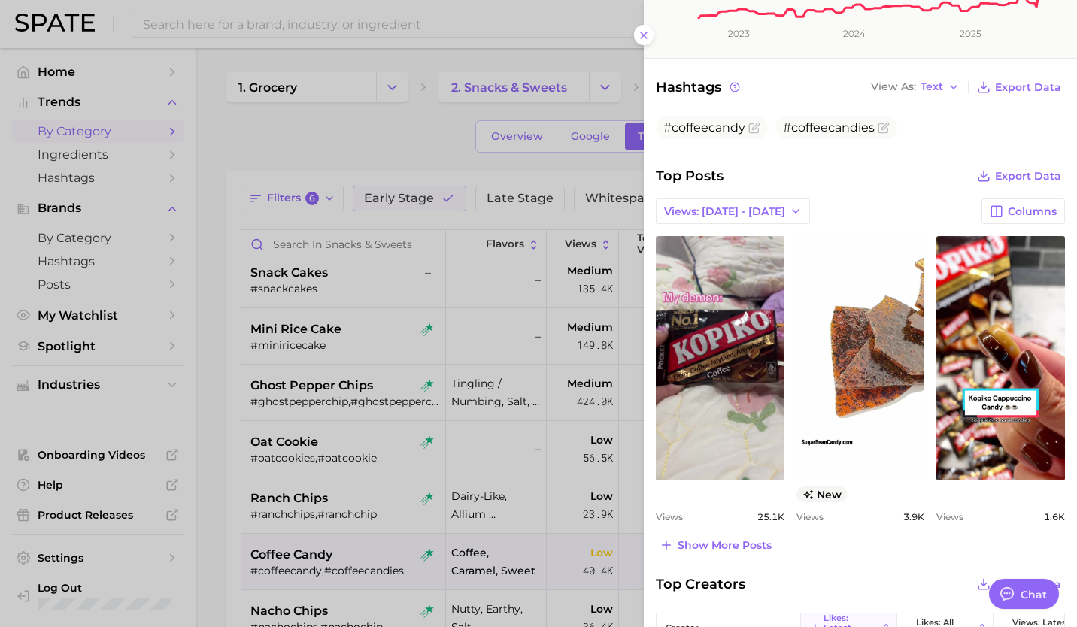
scroll to position [448, 0]
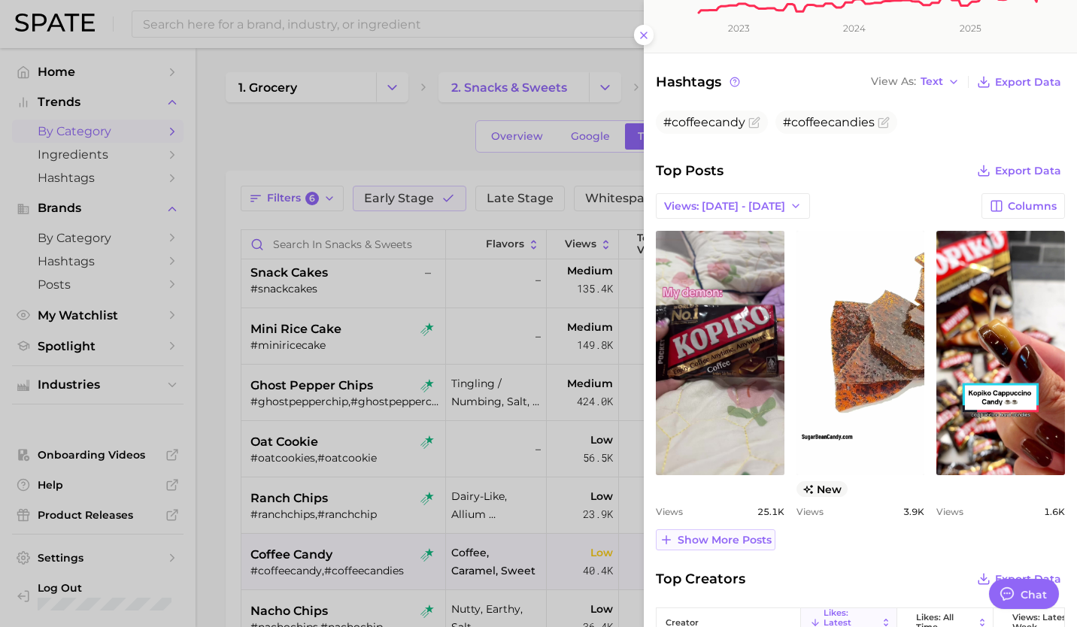
click at [737, 539] on span "Show more posts" at bounding box center [725, 540] width 94 height 13
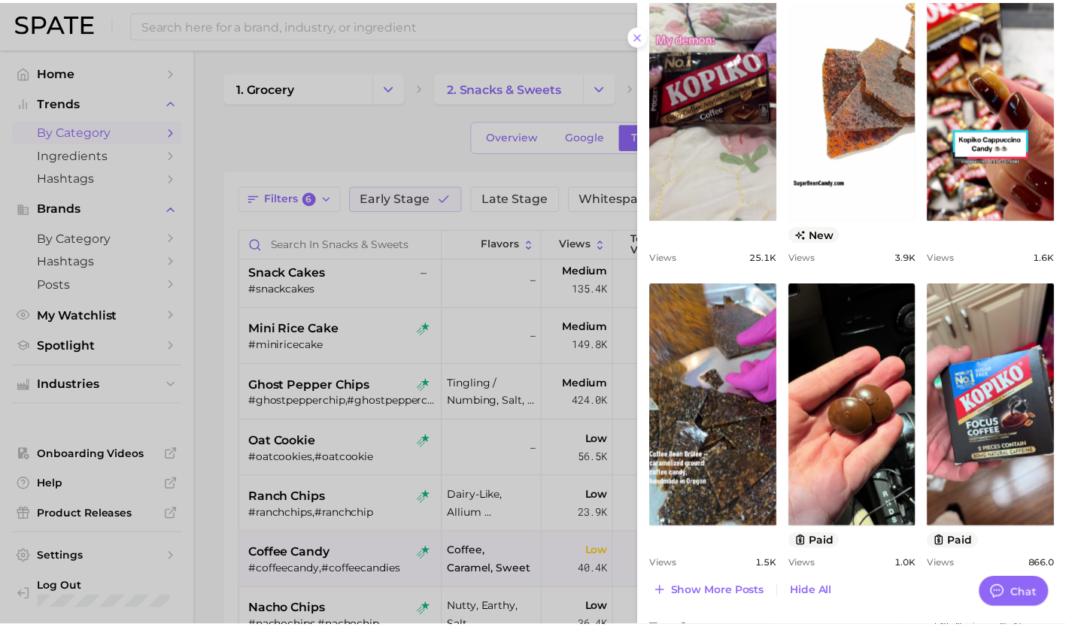
scroll to position [735, 0]
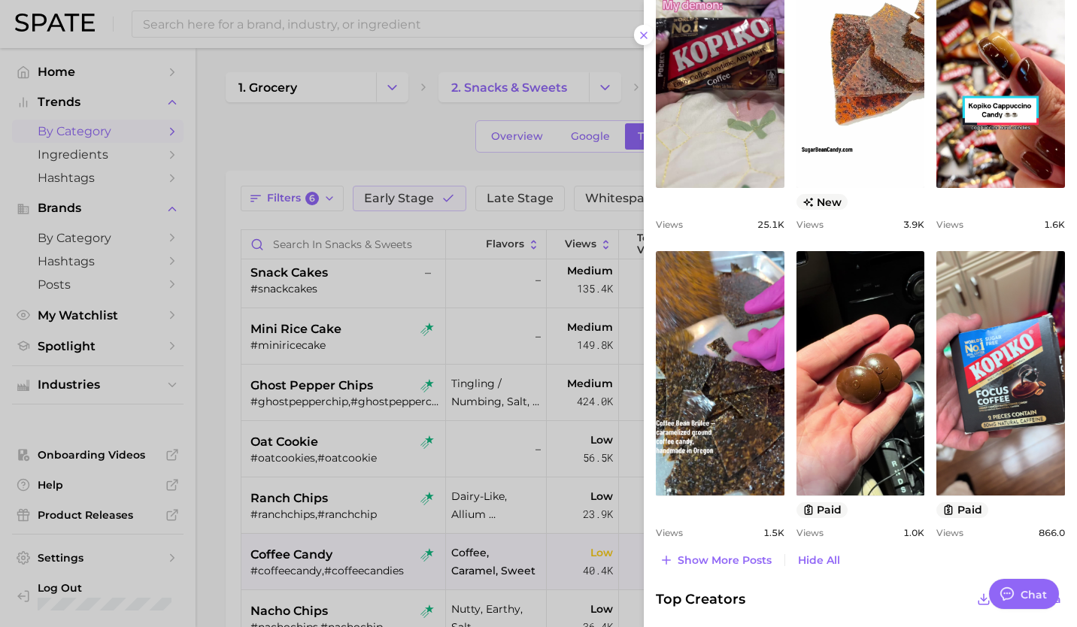
click at [333, 559] on div at bounding box center [538, 313] width 1077 height 627
